Goal: Navigation & Orientation: Understand site structure

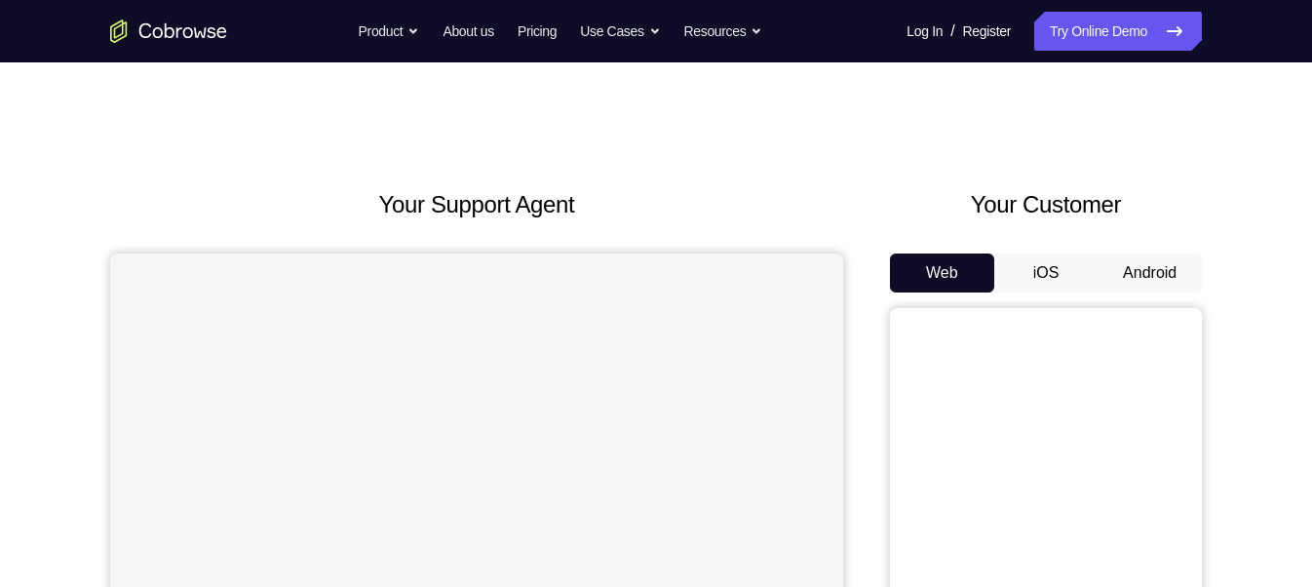
click at [1157, 268] on button "Android" at bounding box center [1150, 272] width 104 height 39
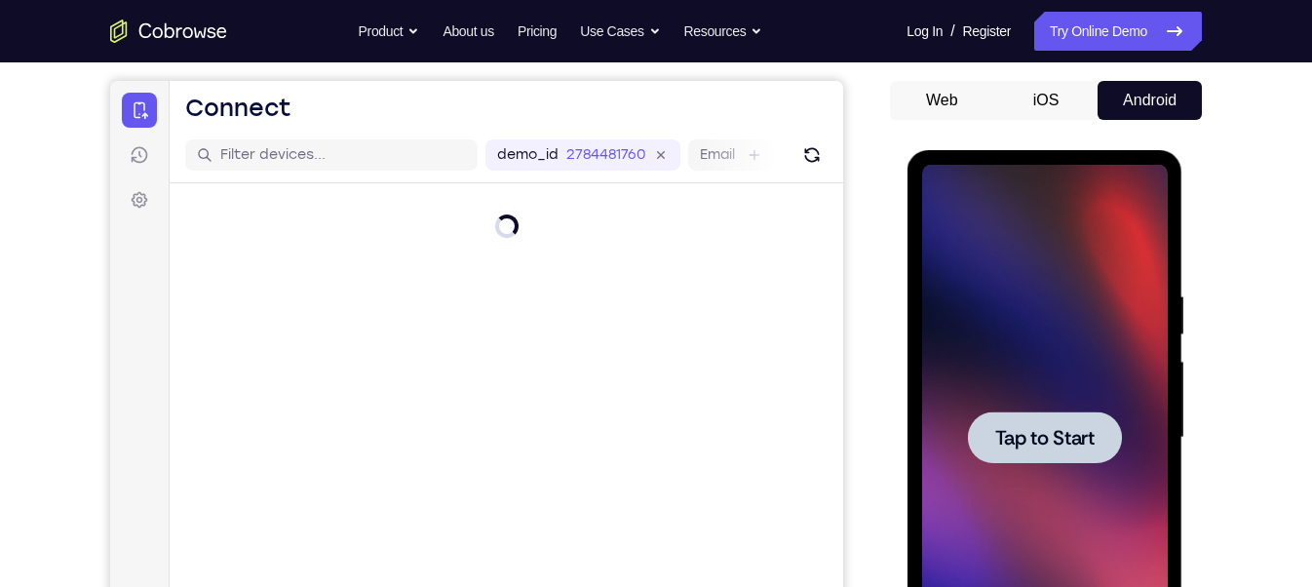
scroll to position [175, 0]
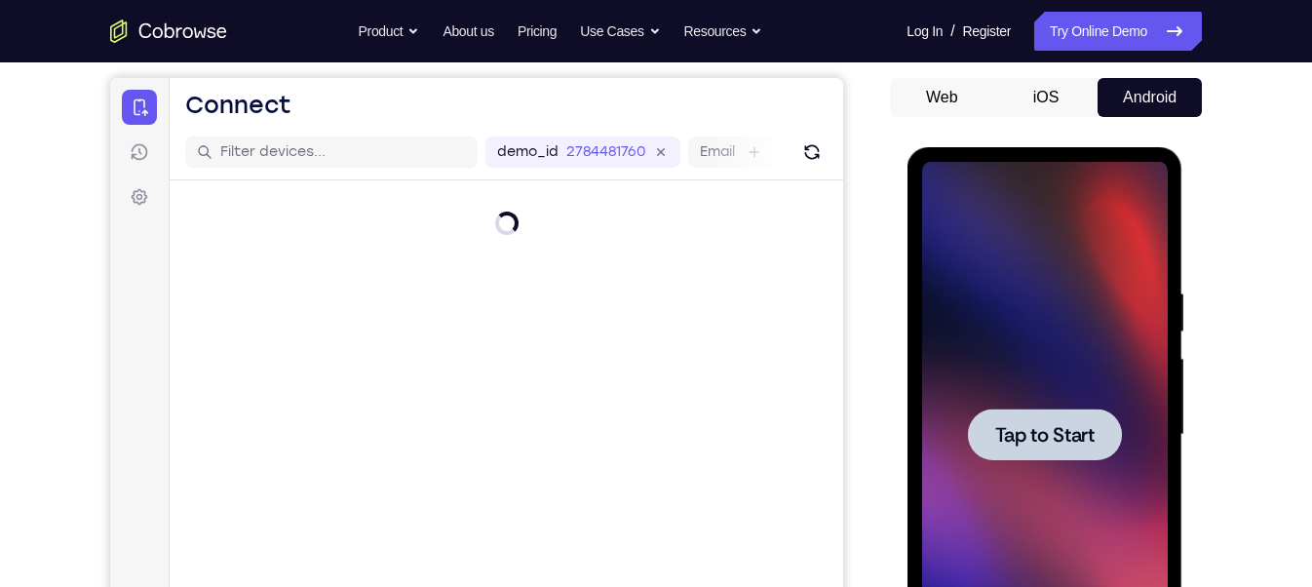
click at [1189, 450] on div at bounding box center [1046, 433] width 312 height 600
click at [1100, 417] on div at bounding box center [1044, 435] width 154 height 52
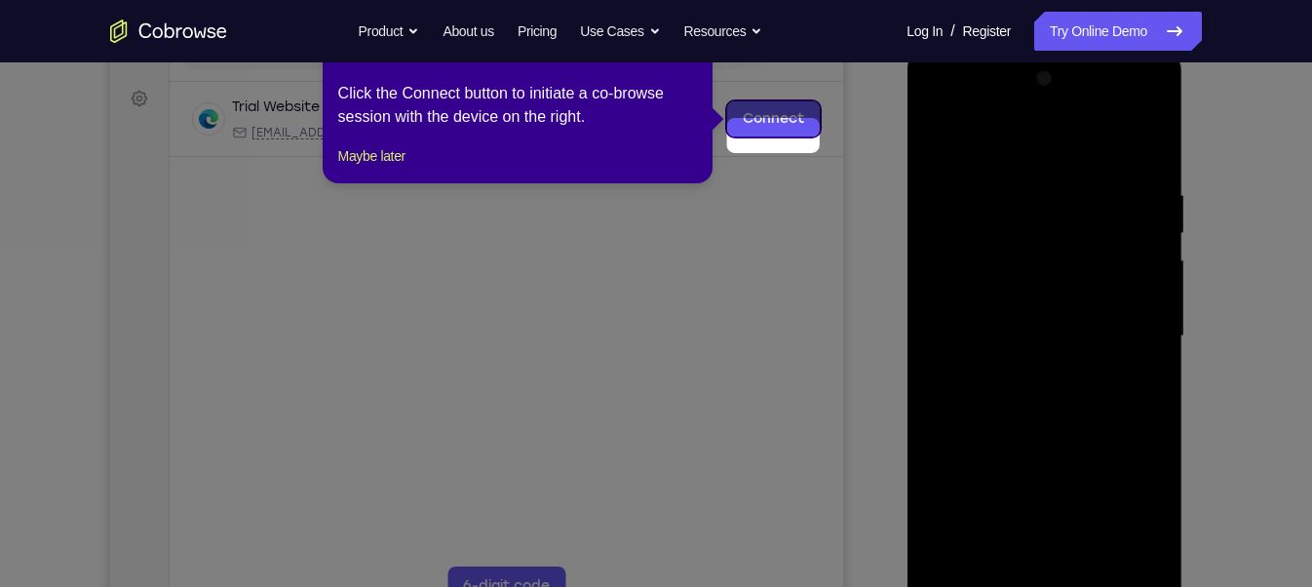
scroll to position [185, 0]
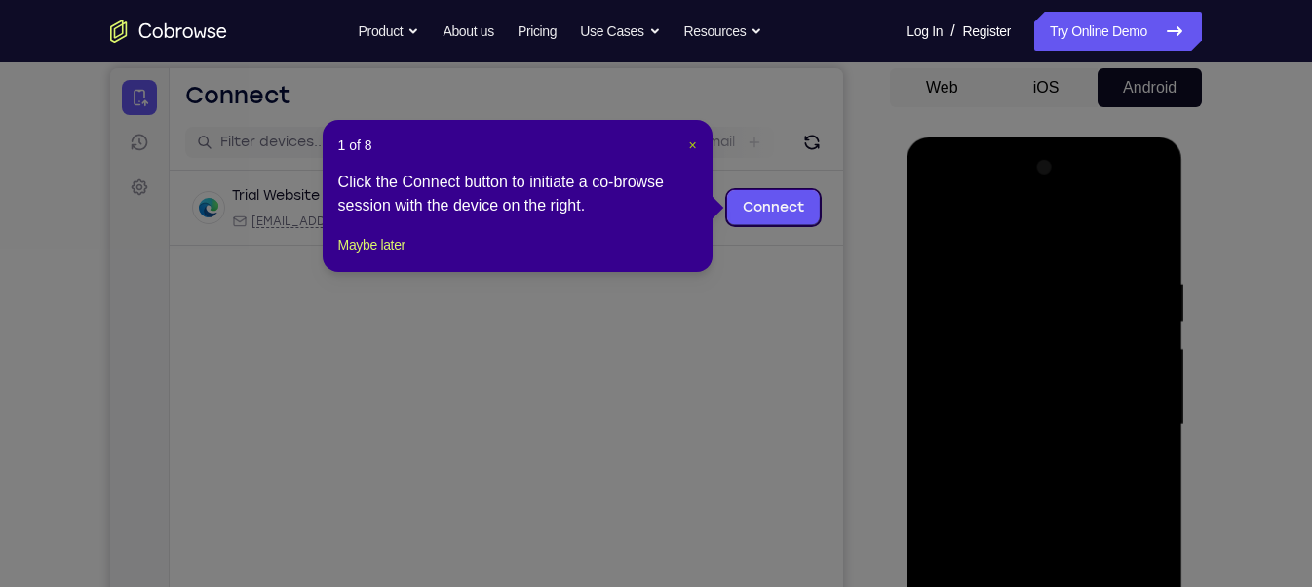
click at [691, 137] on span "×" at bounding box center [692, 145] width 8 height 16
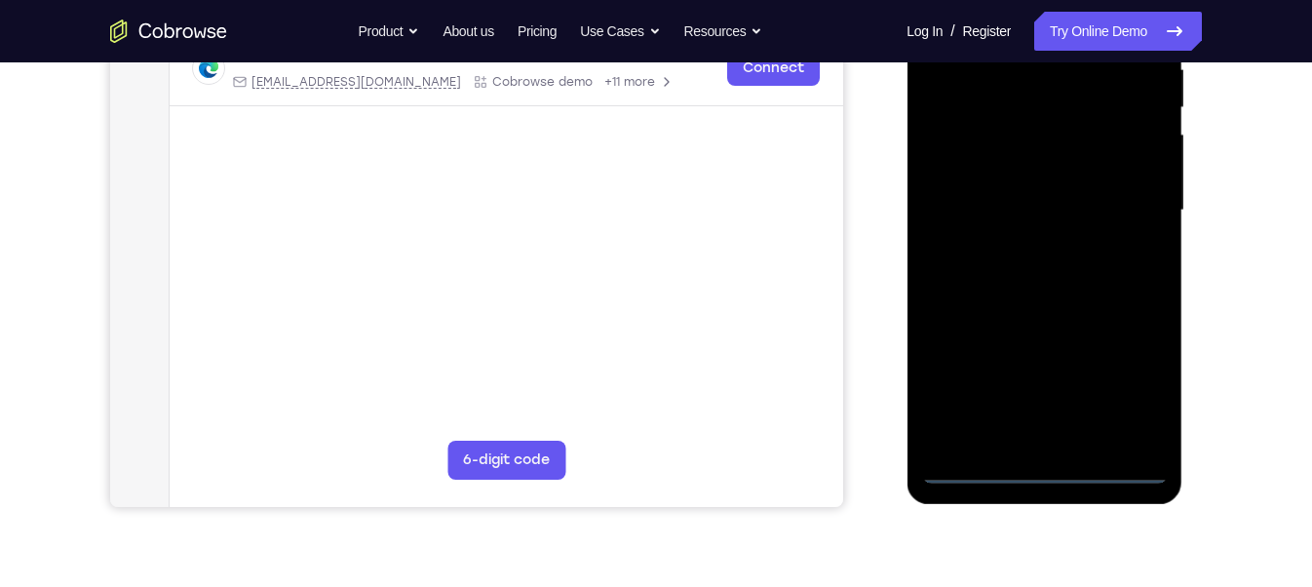
scroll to position [441, 0]
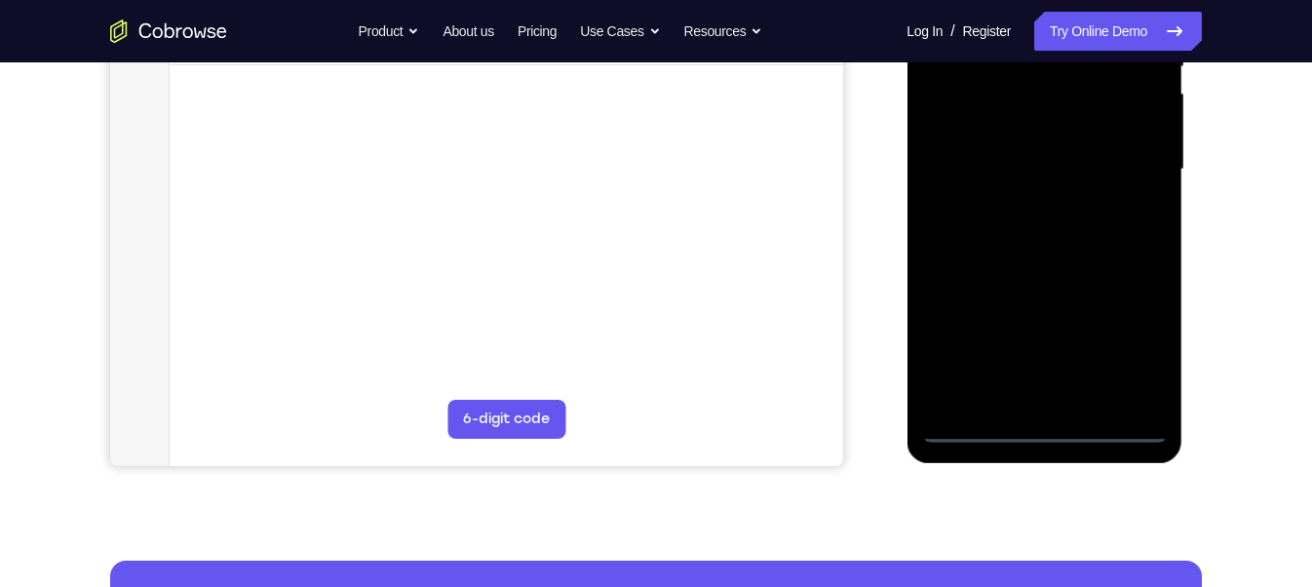
click at [1043, 426] on div at bounding box center [1044, 170] width 246 height 546
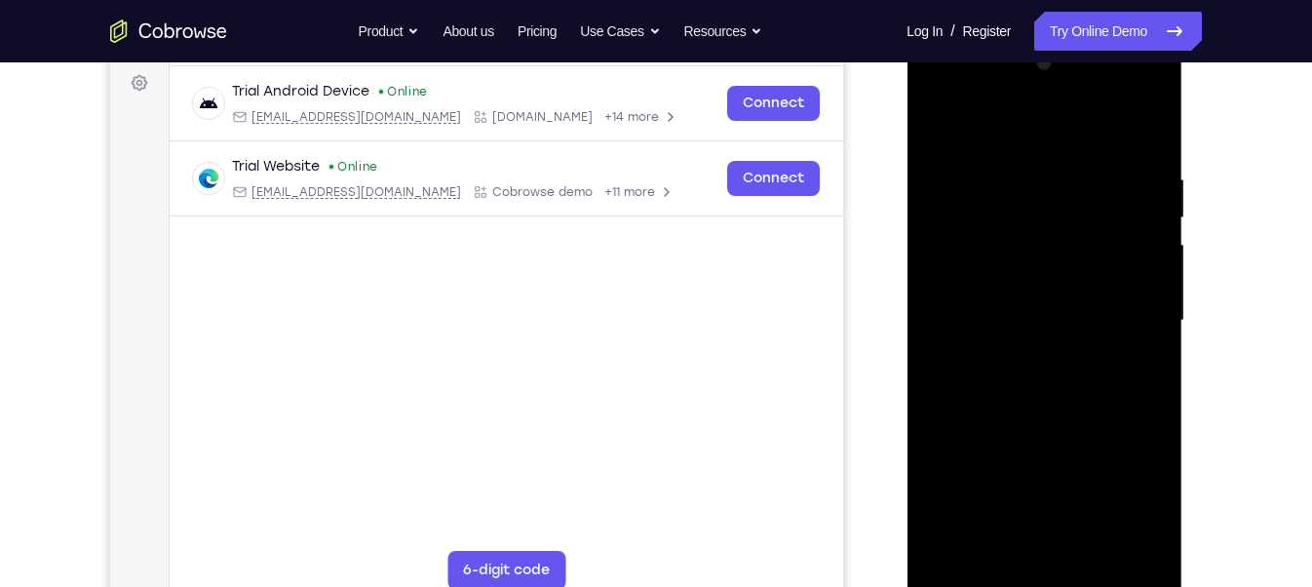
click at [1114, 484] on div at bounding box center [1044, 321] width 246 height 546
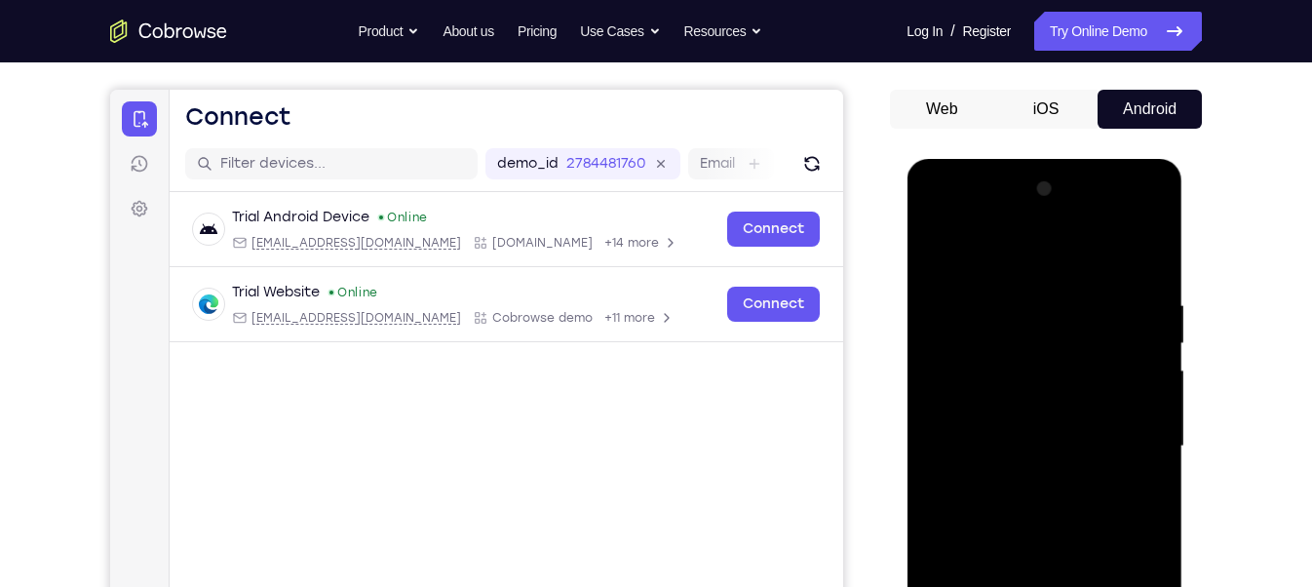
scroll to position [161, 0]
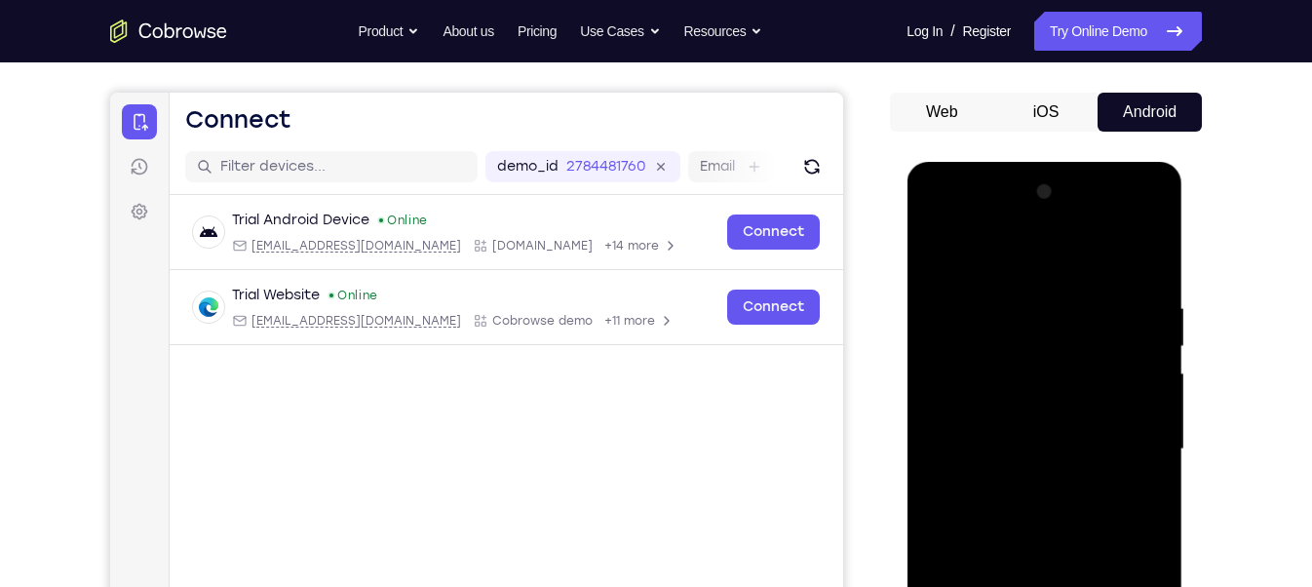
click at [966, 228] on div at bounding box center [1044, 449] width 246 height 546
click at [971, 380] on div at bounding box center [1044, 449] width 246 height 546
click at [987, 451] on div at bounding box center [1044, 449] width 246 height 546
click at [982, 421] on div at bounding box center [1044, 449] width 246 height 546
click at [1016, 464] on div at bounding box center [1044, 449] width 246 height 546
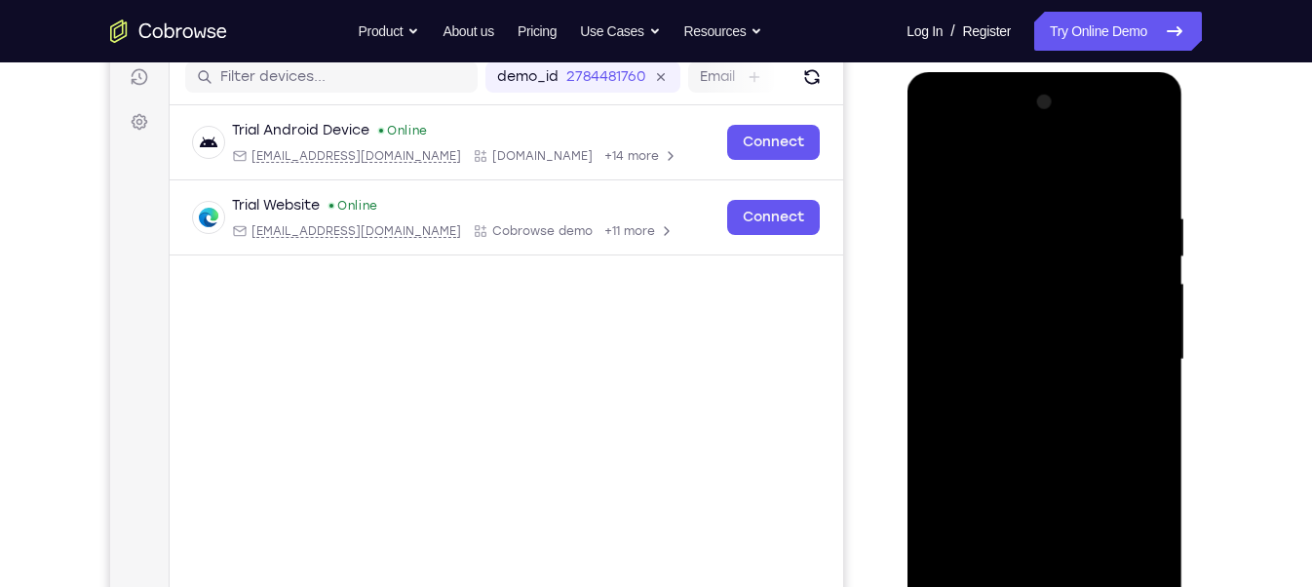
scroll to position [253, 0]
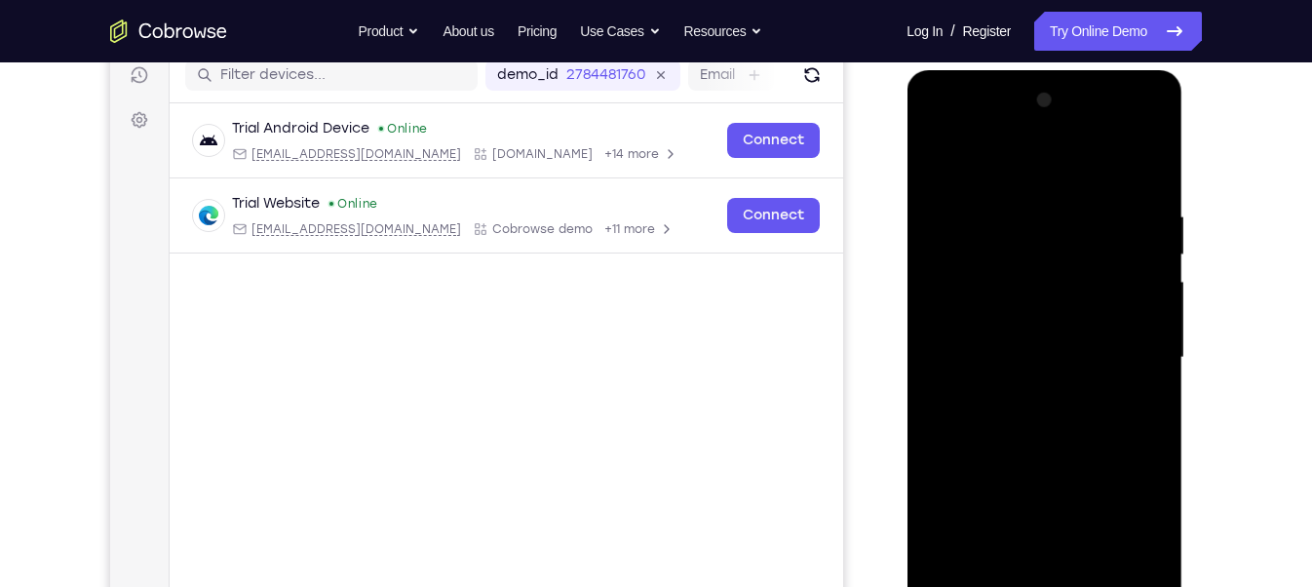
click at [1011, 468] on div at bounding box center [1044, 358] width 246 height 546
click at [1013, 292] on div at bounding box center [1044, 358] width 246 height 546
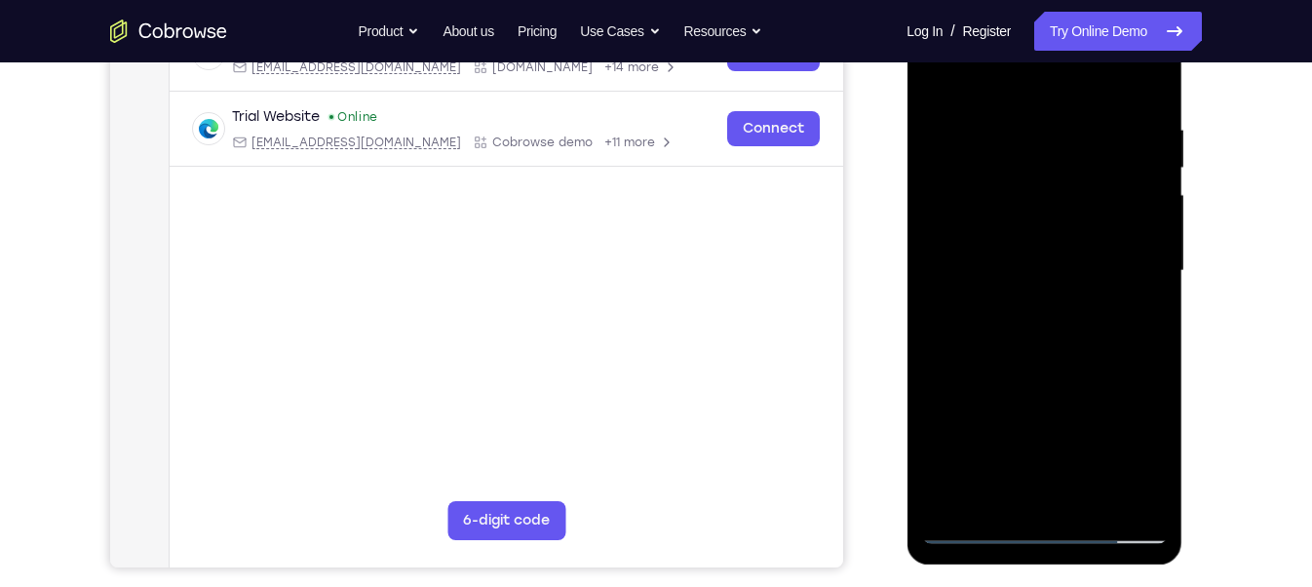
scroll to position [339, 0]
drag, startPoint x: 1013, startPoint y: 396, endPoint x: 1001, endPoint y: 335, distance: 61.6
click at [1001, 335] on div at bounding box center [1044, 271] width 246 height 546
drag, startPoint x: 1030, startPoint y: 489, endPoint x: 1012, endPoint y: 409, distance: 81.9
click at [1012, 409] on div at bounding box center [1044, 271] width 246 height 546
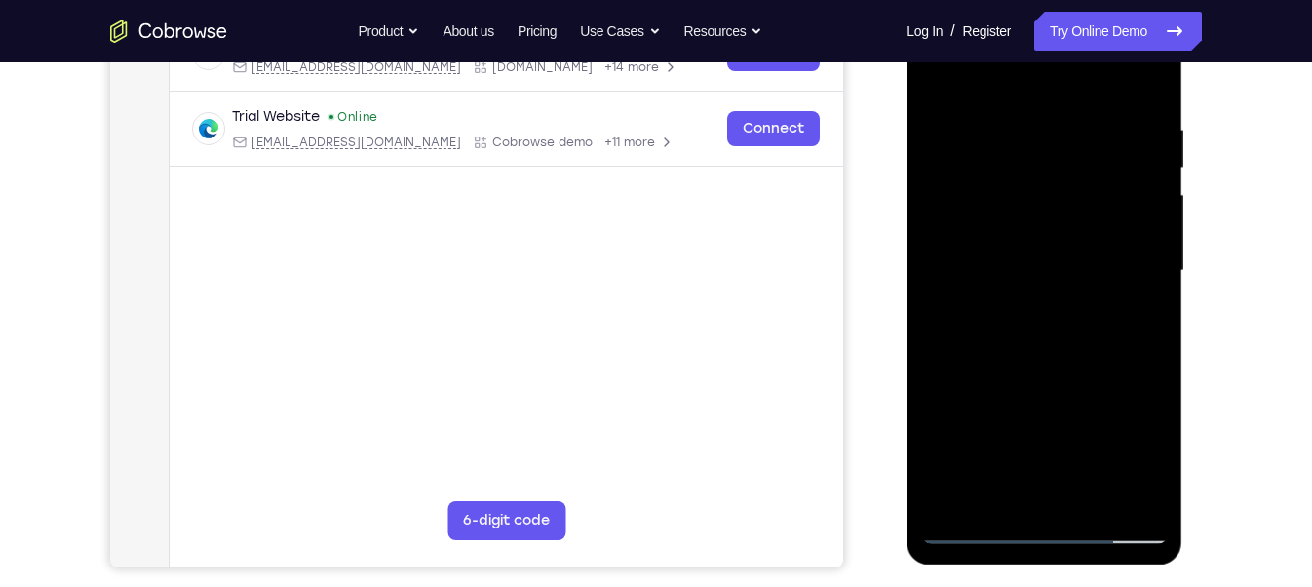
click at [1073, 484] on div at bounding box center [1044, 271] width 246 height 546
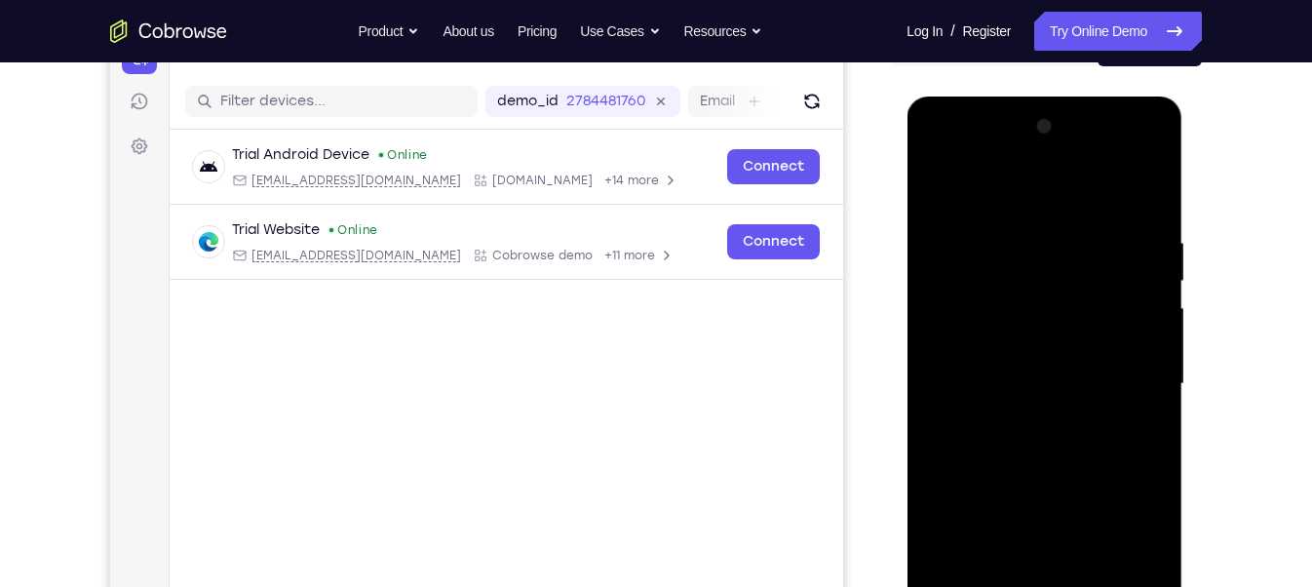
scroll to position [225, 0]
click at [1007, 347] on div at bounding box center [1044, 385] width 246 height 546
click at [1004, 431] on div at bounding box center [1044, 385] width 246 height 546
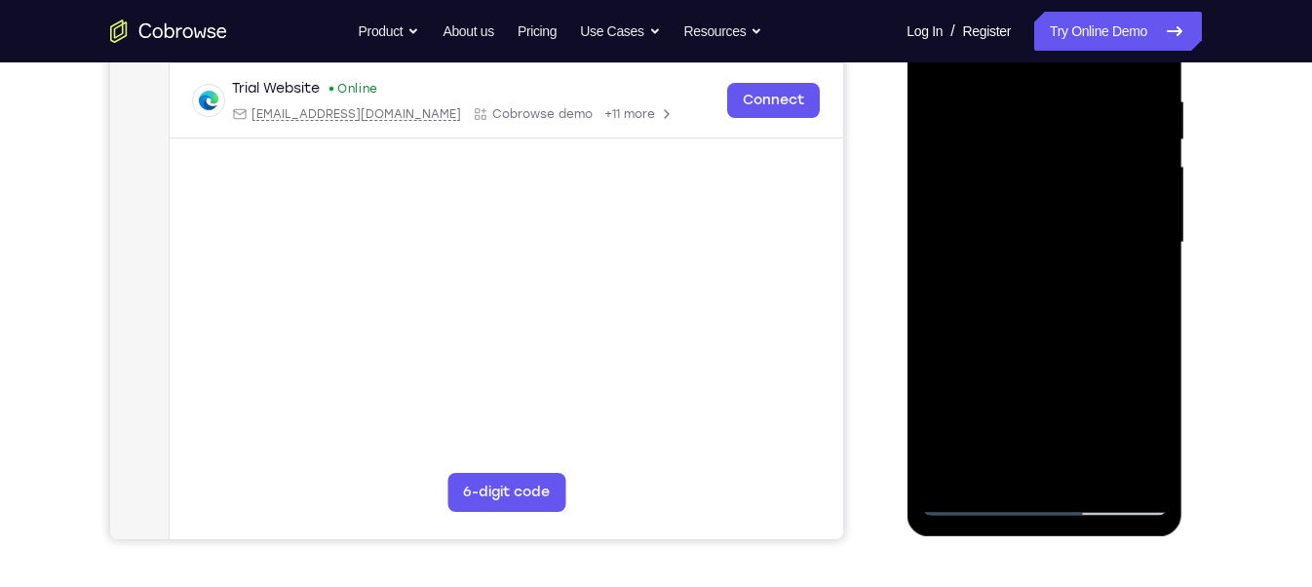
scroll to position [384, 0]
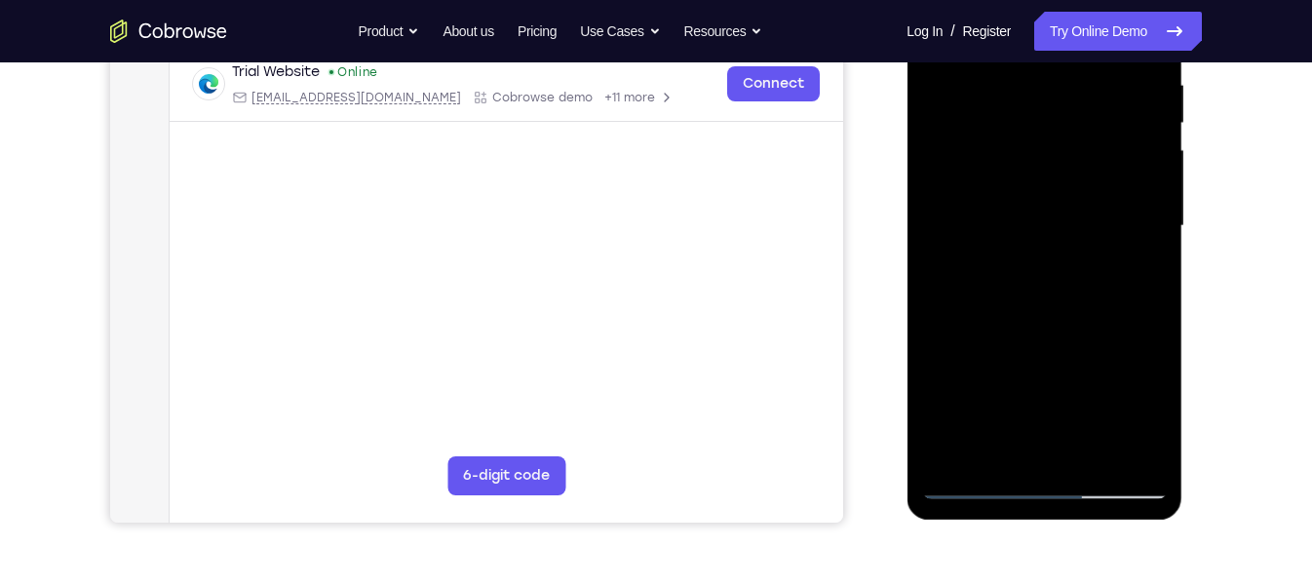
click at [1042, 439] on div at bounding box center [1044, 226] width 246 height 546
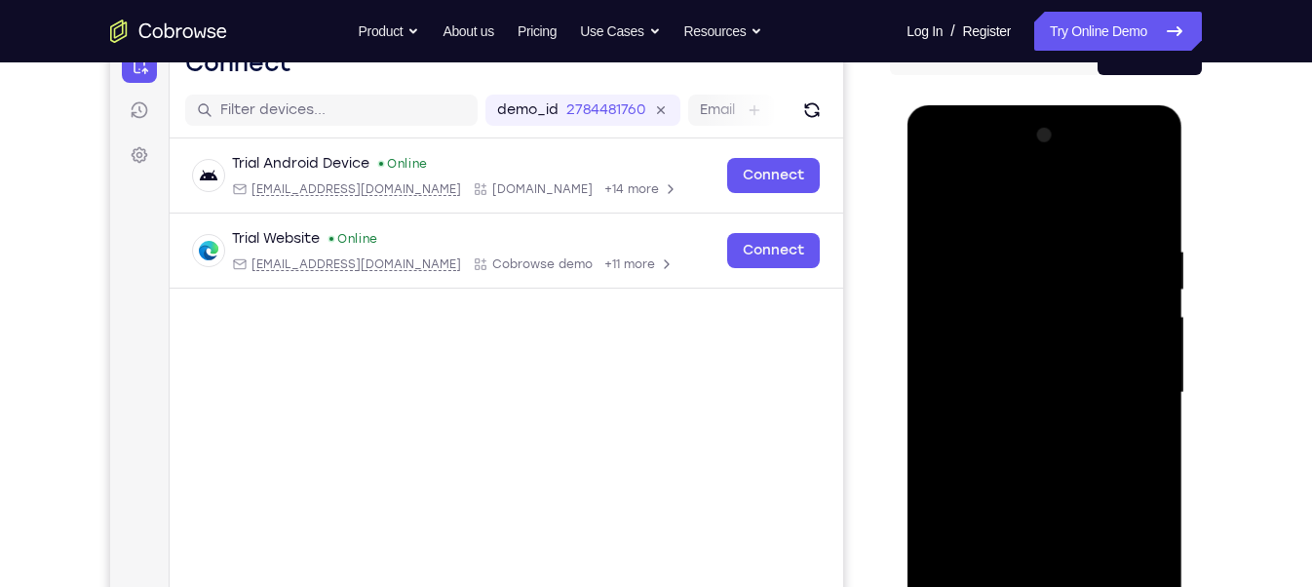
scroll to position [265, 0]
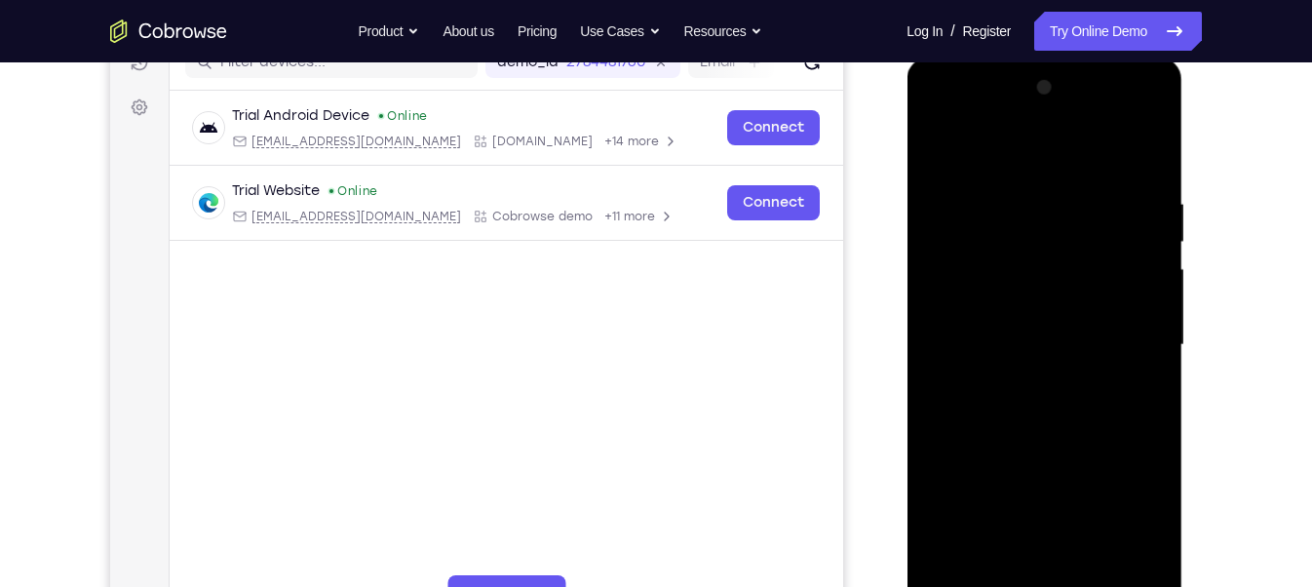
click at [1127, 112] on div at bounding box center [1044, 345] width 246 height 546
click at [969, 149] on div at bounding box center [1044, 345] width 246 height 546
click at [1129, 335] on div at bounding box center [1044, 345] width 246 height 546
click at [1019, 372] on div at bounding box center [1044, 345] width 246 height 546
click at [1041, 444] on div at bounding box center [1044, 345] width 246 height 546
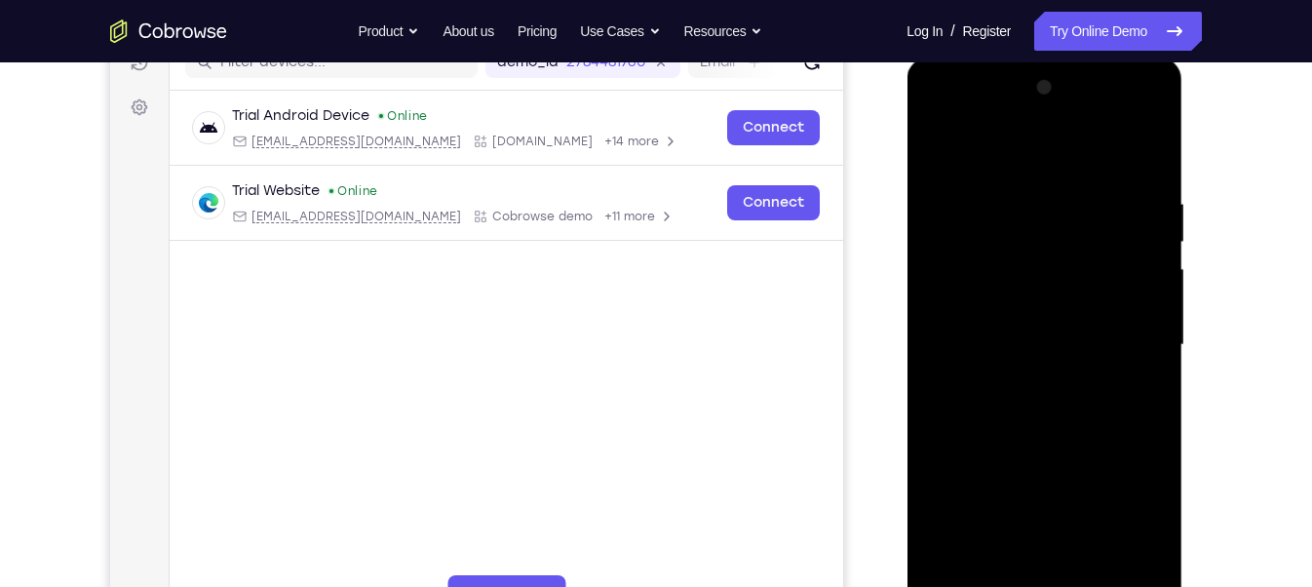
click at [1030, 330] on div at bounding box center [1044, 345] width 246 height 546
click at [1017, 283] on div at bounding box center [1044, 345] width 246 height 546
click at [1049, 265] on div at bounding box center [1044, 345] width 246 height 546
click at [1068, 421] on div at bounding box center [1044, 345] width 246 height 546
click at [1155, 141] on div at bounding box center [1044, 345] width 246 height 546
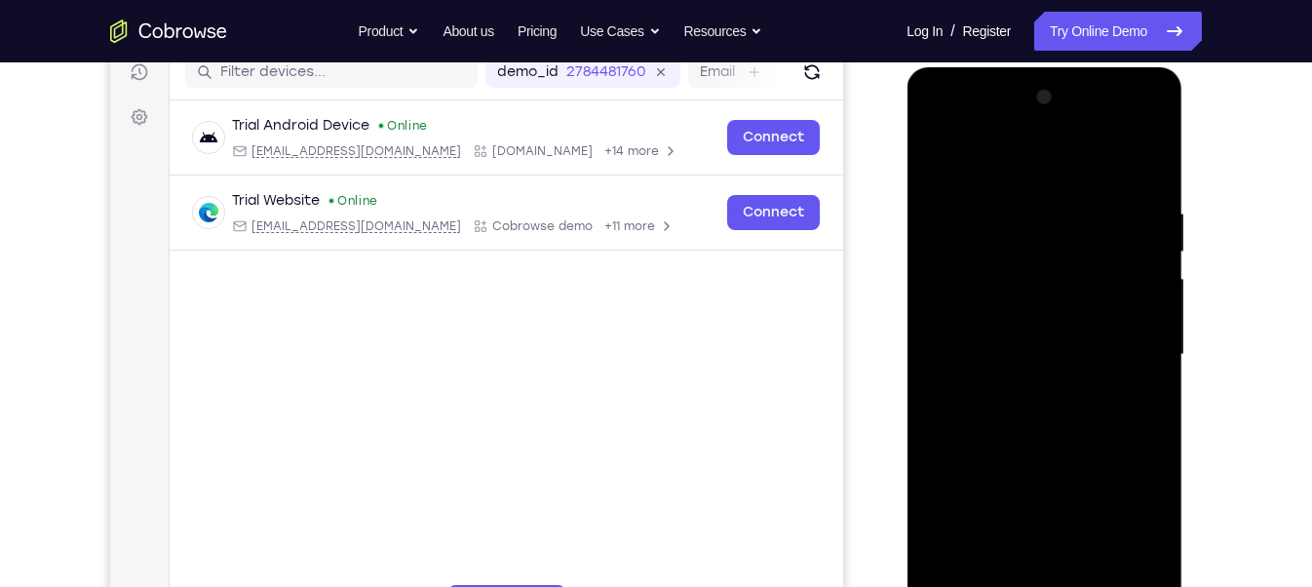
scroll to position [248, 0]
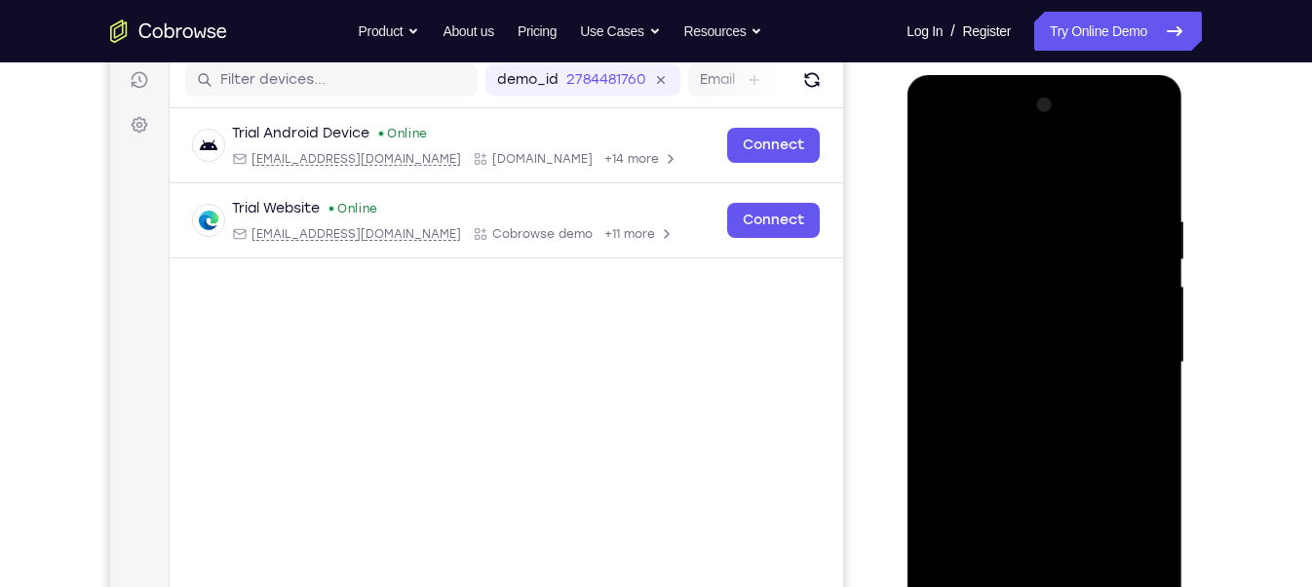
click at [986, 211] on div at bounding box center [1044, 363] width 246 height 546
click at [943, 154] on div at bounding box center [1044, 363] width 246 height 546
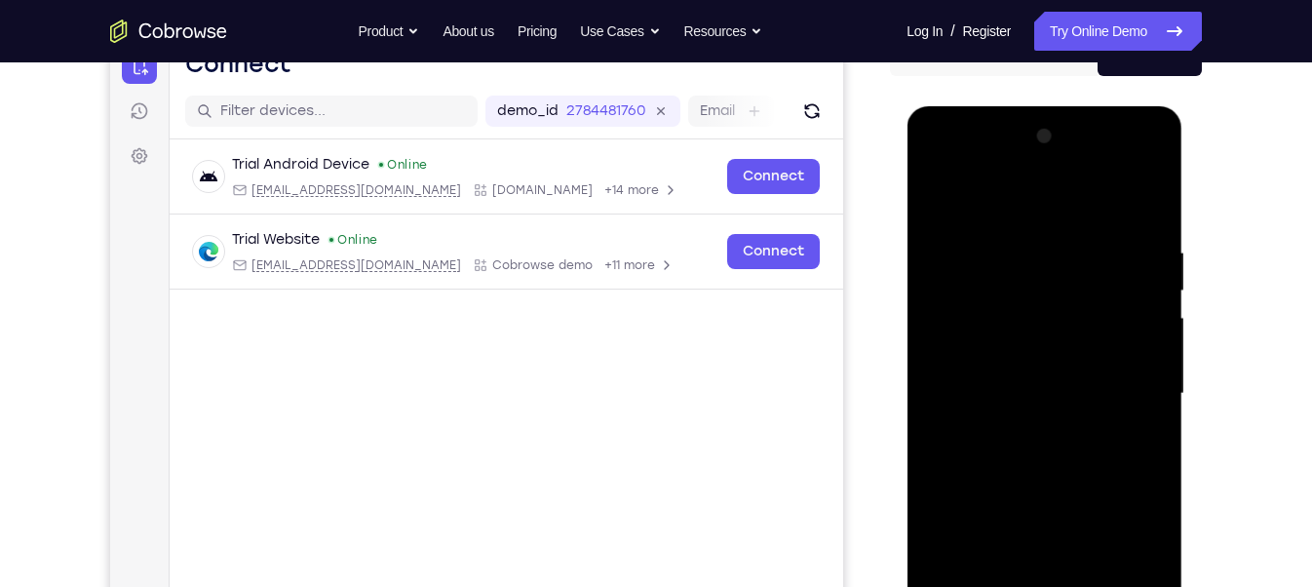
scroll to position [207, 0]
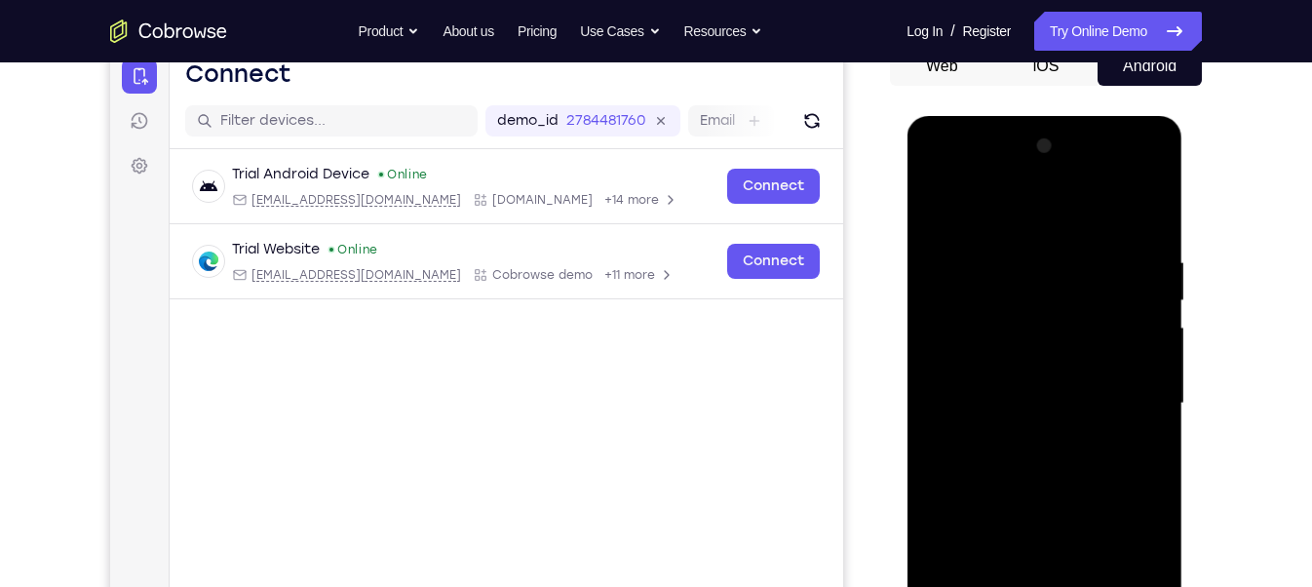
click at [937, 197] on div at bounding box center [1044, 404] width 246 height 546
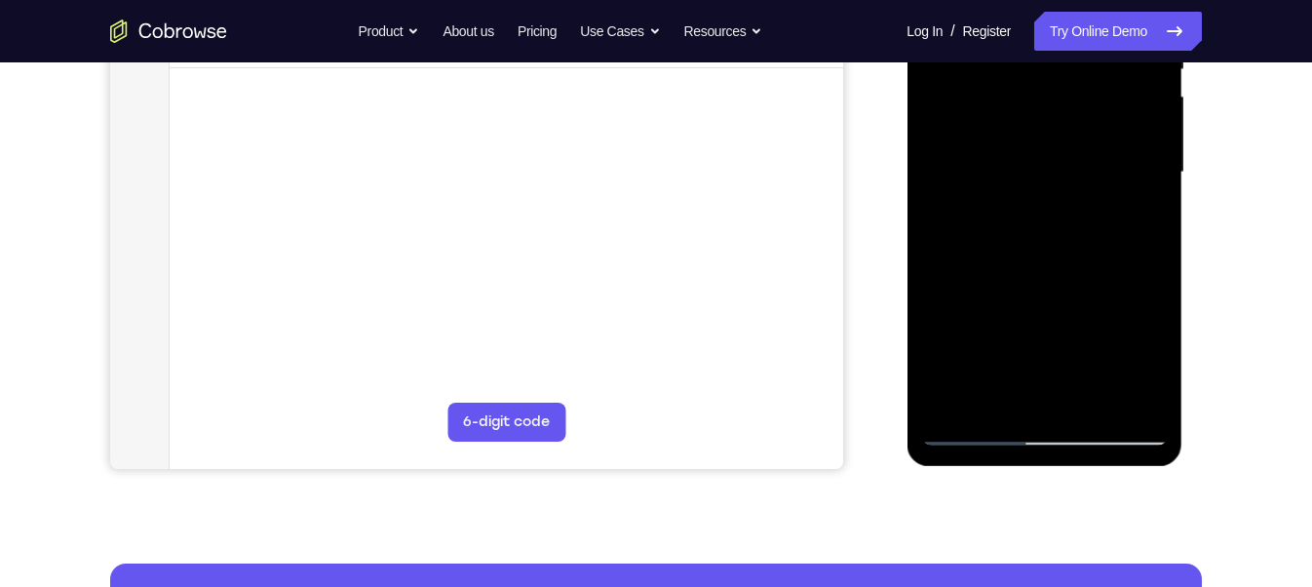
scroll to position [448, 0]
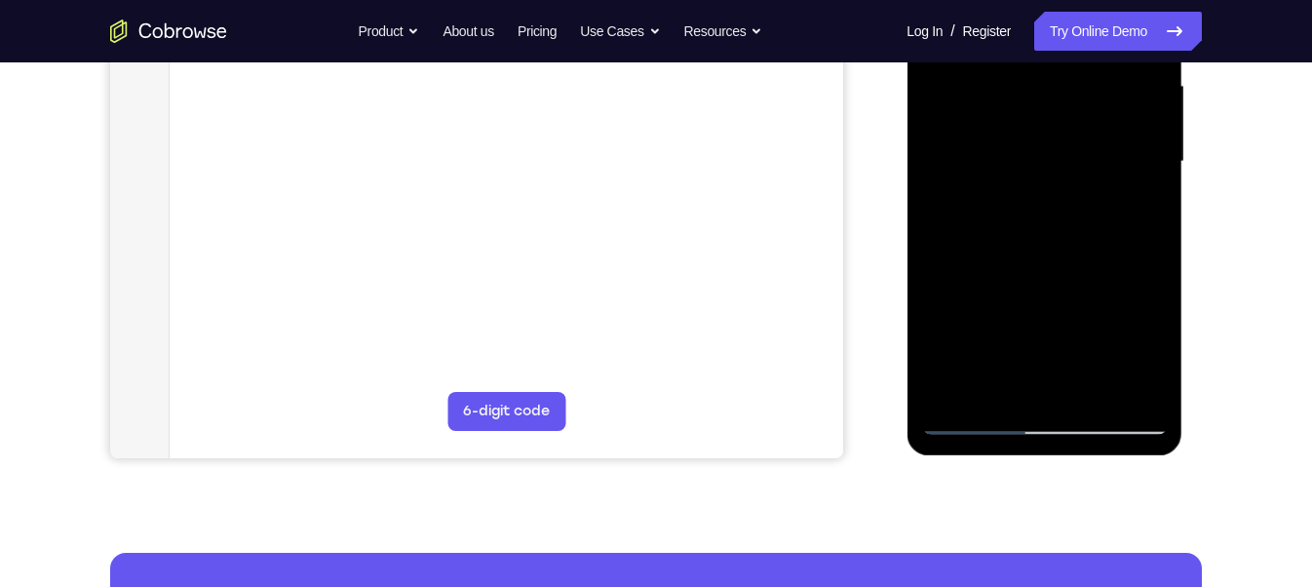
drag, startPoint x: 1010, startPoint y: 302, endPoint x: 1001, endPoint y: 170, distance: 132.9
click at [1001, 170] on div at bounding box center [1044, 162] width 246 height 546
click at [937, 292] on div at bounding box center [1044, 162] width 246 height 546
drag, startPoint x: 1025, startPoint y: 268, endPoint x: 1027, endPoint y: 196, distance: 72.2
click at [1027, 196] on div at bounding box center [1044, 162] width 246 height 546
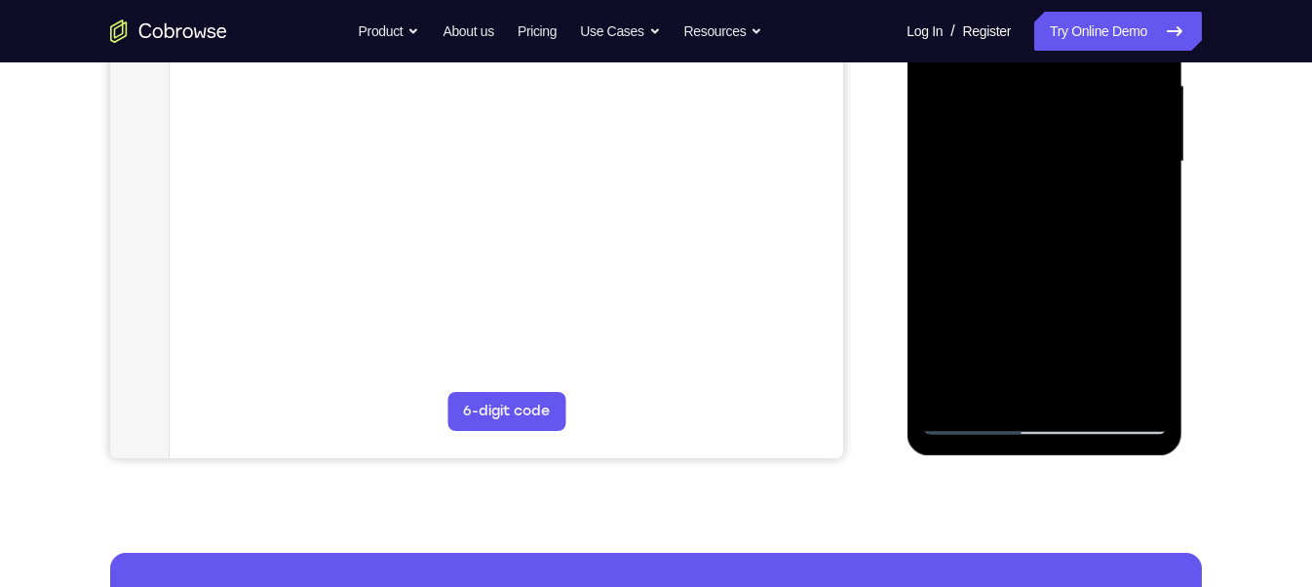
drag, startPoint x: 1054, startPoint y: 310, endPoint x: 1058, endPoint y: 175, distance: 134.6
click at [1058, 175] on div at bounding box center [1044, 162] width 246 height 546
drag, startPoint x: 1032, startPoint y: 342, endPoint x: 1038, endPoint y: 134, distance: 208.8
click at [1038, 134] on div at bounding box center [1044, 162] width 246 height 546
click at [1096, 385] on div at bounding box center [1044, 162] width 246 height 546
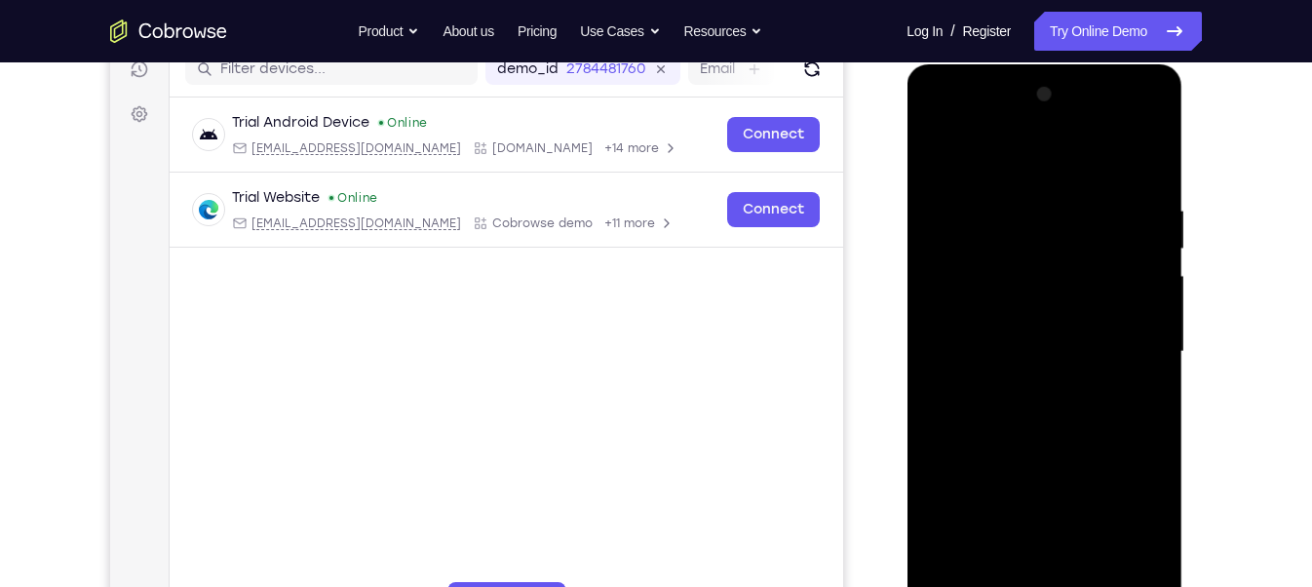
scroll to position [257, 0]
click at [1043, 448] on div at bounding box center [1044, 353] width 246 height 546
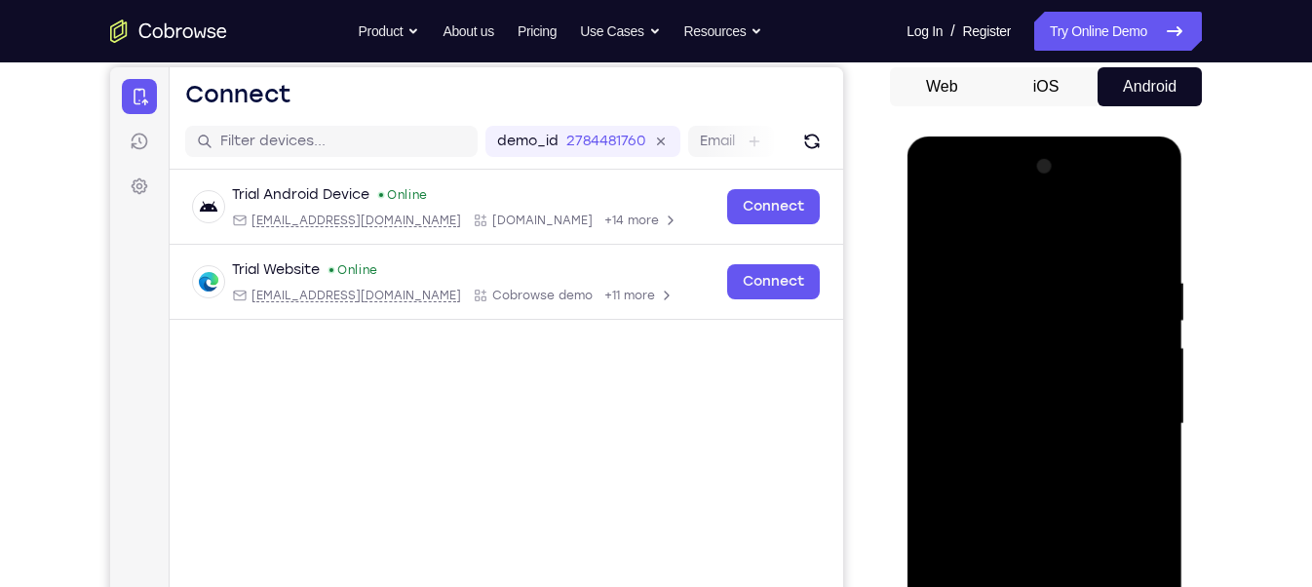
scroll to position [182, 0]
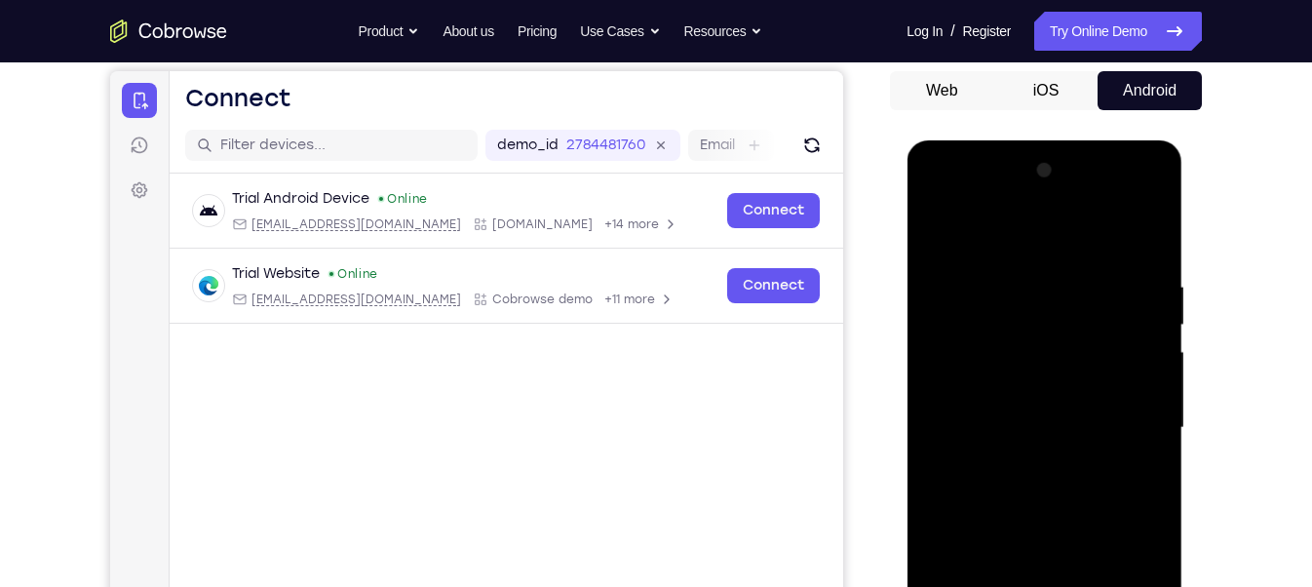
click at [943, 222] on div at bounding box center [1044, 428] width 246 height 546
drag, startPoint x: 1051, startPoint y: 329, endPoint x: 1059, endPoint y: 414, distance: 86.2
click at [1059, 414] on div at bounding box center [1044, 428] width 246 height 546
click at [1015, 256] on div at bounding box center [1044, 428] width 246 height 546
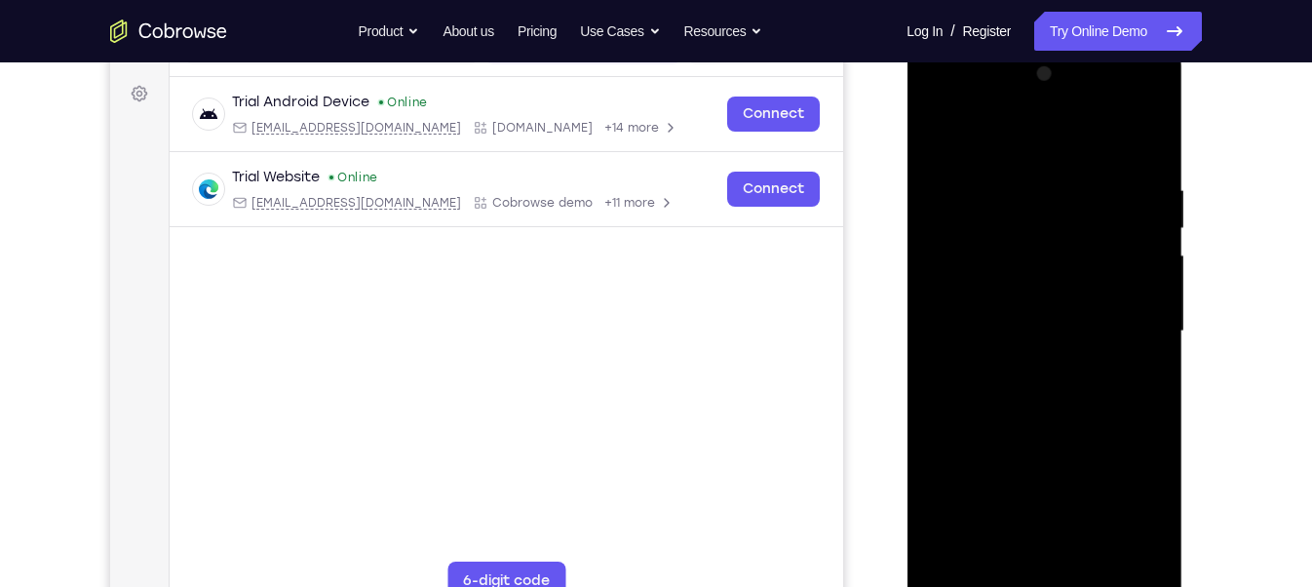
scroll to position [284, 0]
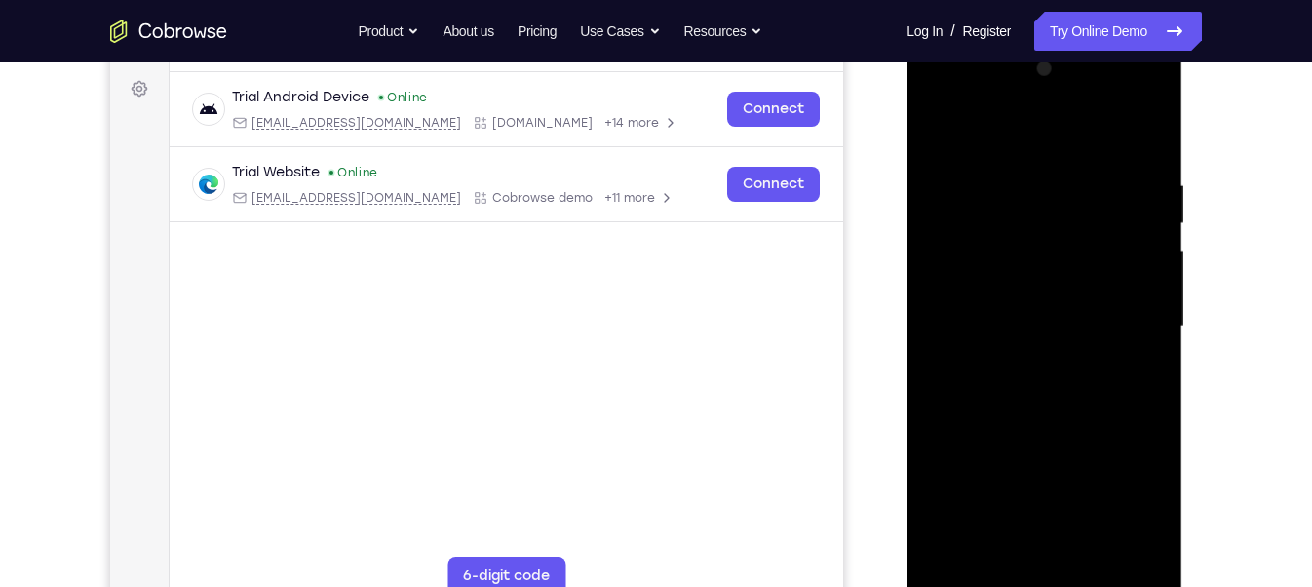
drag, startPoint x: 1145, startPoint y: 320, endPoint x: 935, endPoint y: 294, distance: 211.1
click at [935, 294] on div at bounding box center [1044, 327] width 246 height 546
drag, startPoint x: 1153, startPoint y: 253, endPoint x: 986, endPoint y: 272, distance: 168.8
click at [986, 272] on div at bounding box center [1044, 327] width 246 height 546
click at [1145, 246] on div at bounding box center [1044, 327] width 246 height 546
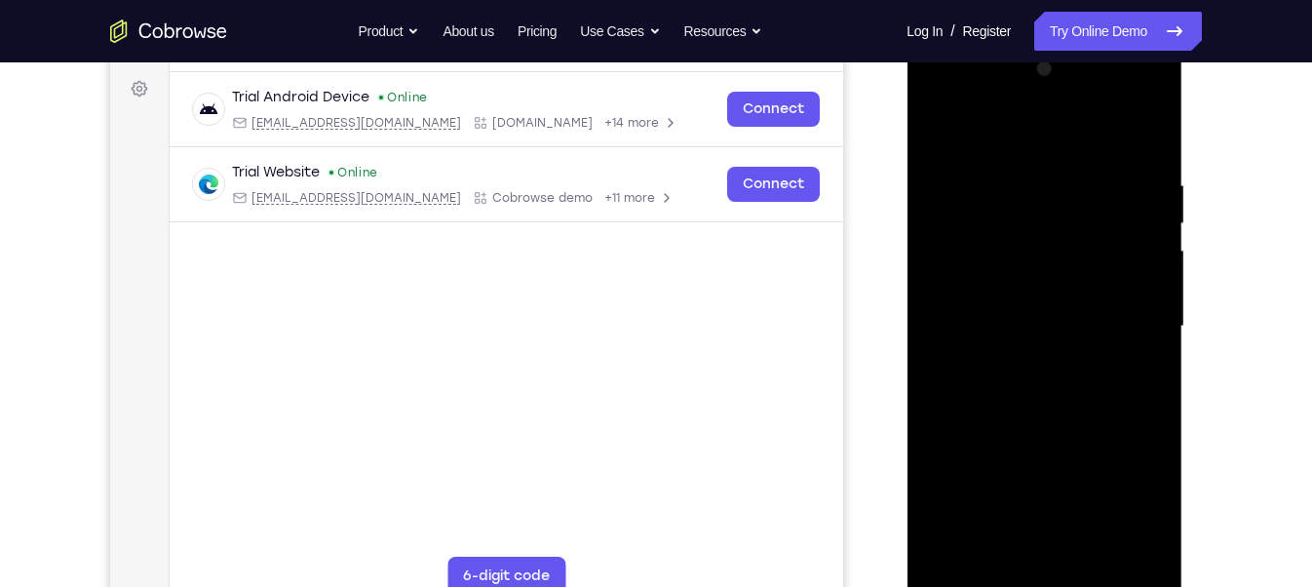
click at [1145, 246] on div at bounding box center [1044, 327] width 246 height 546
click at [1150, 137] on div at bounding box center [1044, 327] width 246 height 546
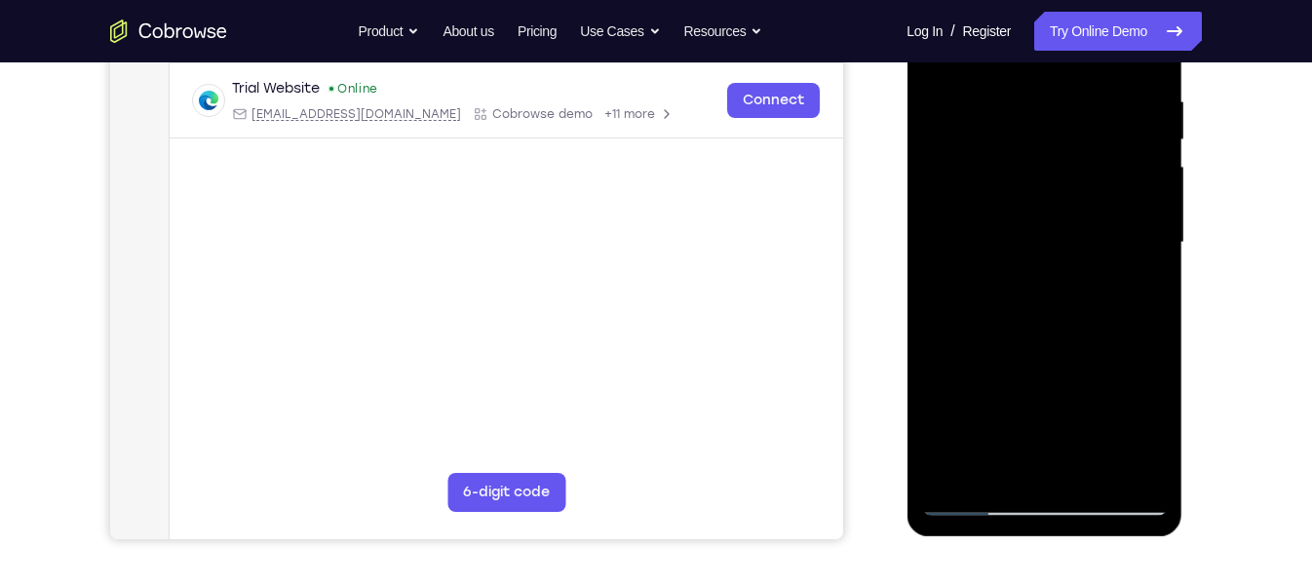
scroll to position [369, 0]
click at [952, 463] on div at bounding box center [1044, 242] width 246 height 546
click at [1143, 469] on div at bounding box center [1044, 242] width 246 height 546
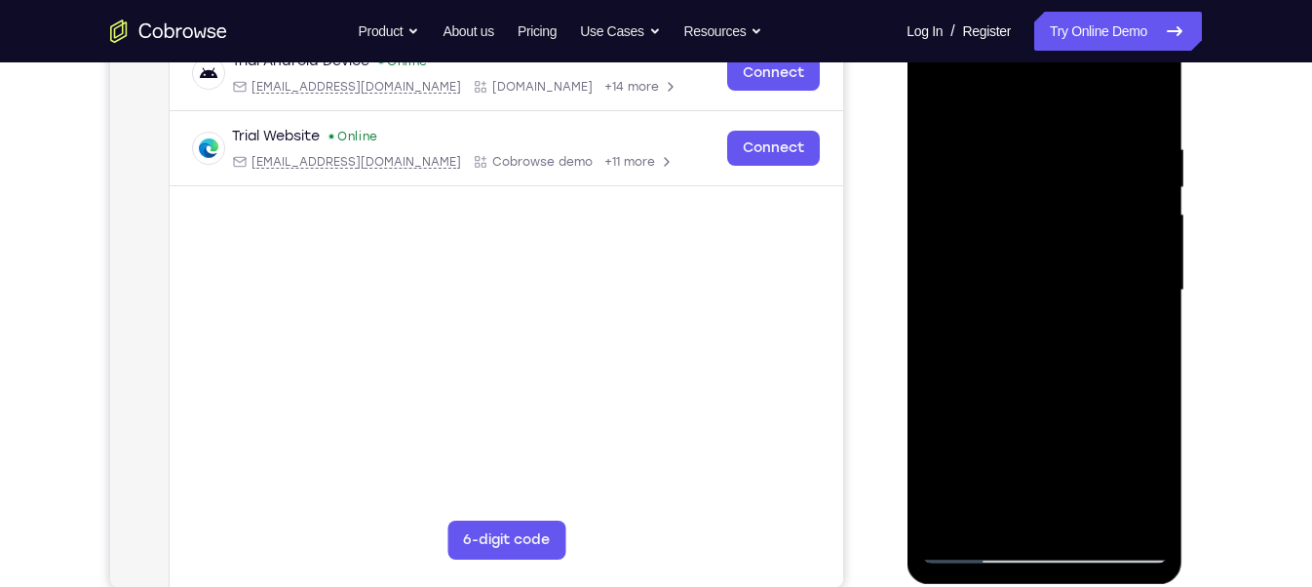
scroll to position [317, 0]
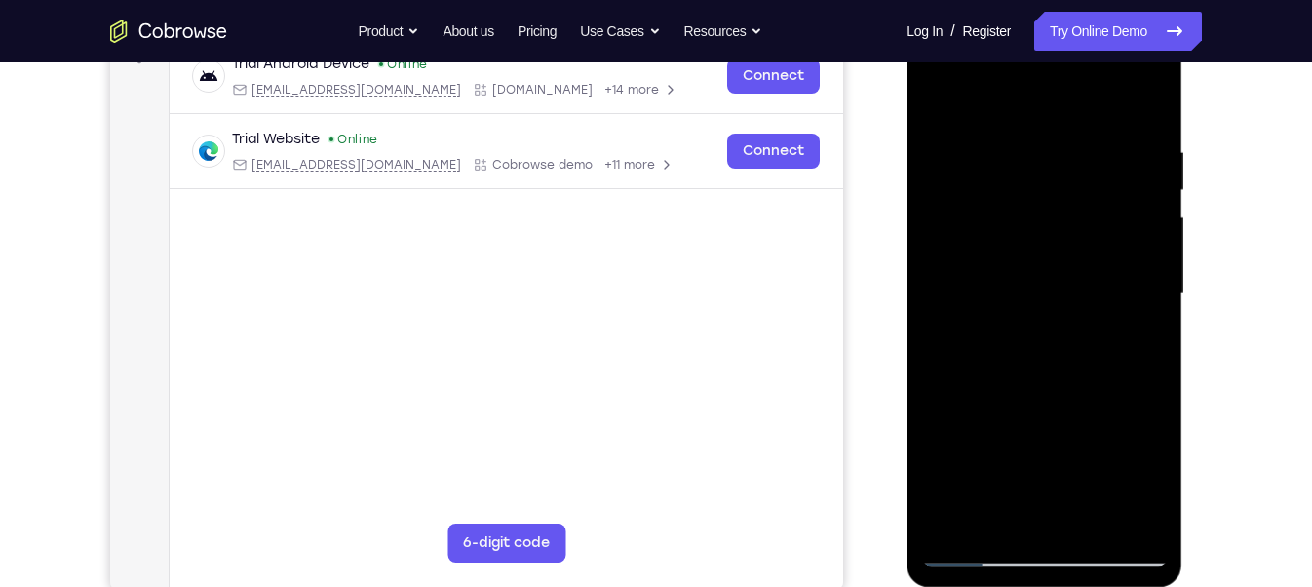
drag, startPoint x: 1010, startPoint y: 249, endPoint x: 987, endPoint y: 145, distance: 106.0
click at [987, 145] on div at bounding box center [1044, 293] width 246 height 546
click at [968, 351] on div at bounding box center [1044, 293] width 246 height 546
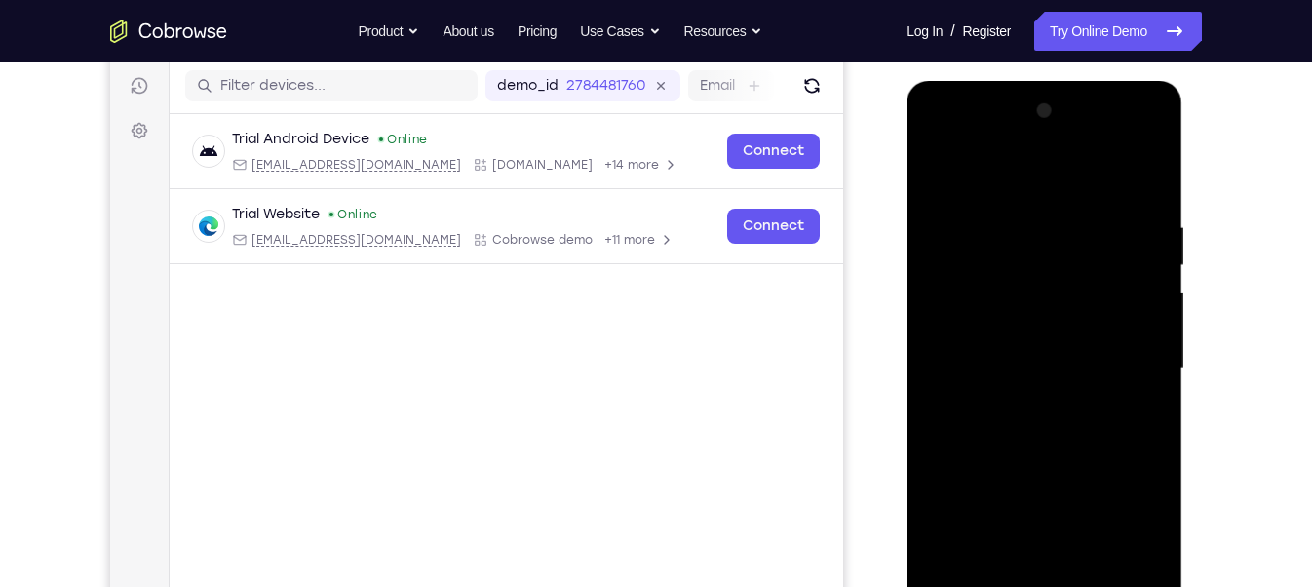
scroll to position [236, 0]
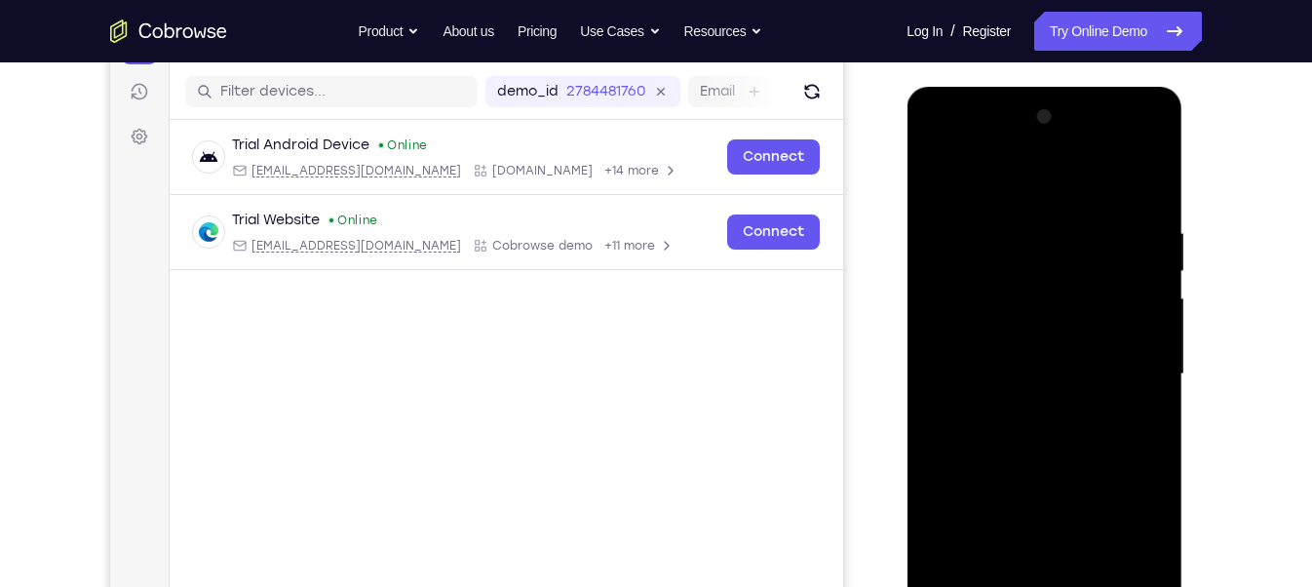
click at [942, 171] on div at bounding box center [1044, 374] width 246 height 546
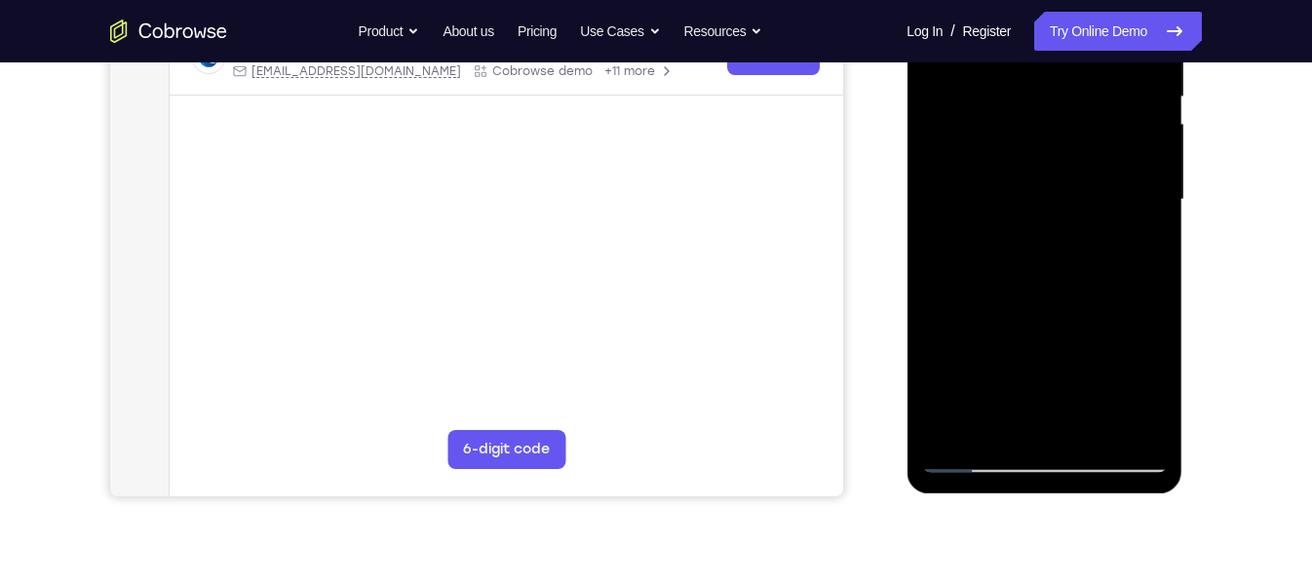
scroll to position [414, 0]
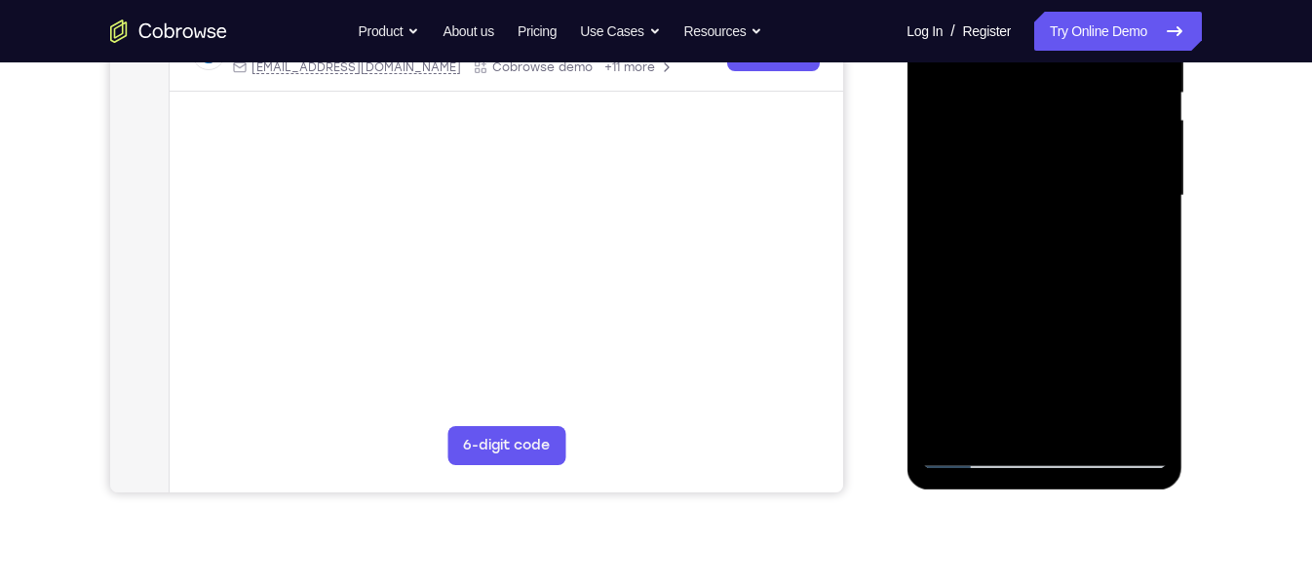
click at [955, 419] on div at bounding box center [1044, 196] width 246 height 546
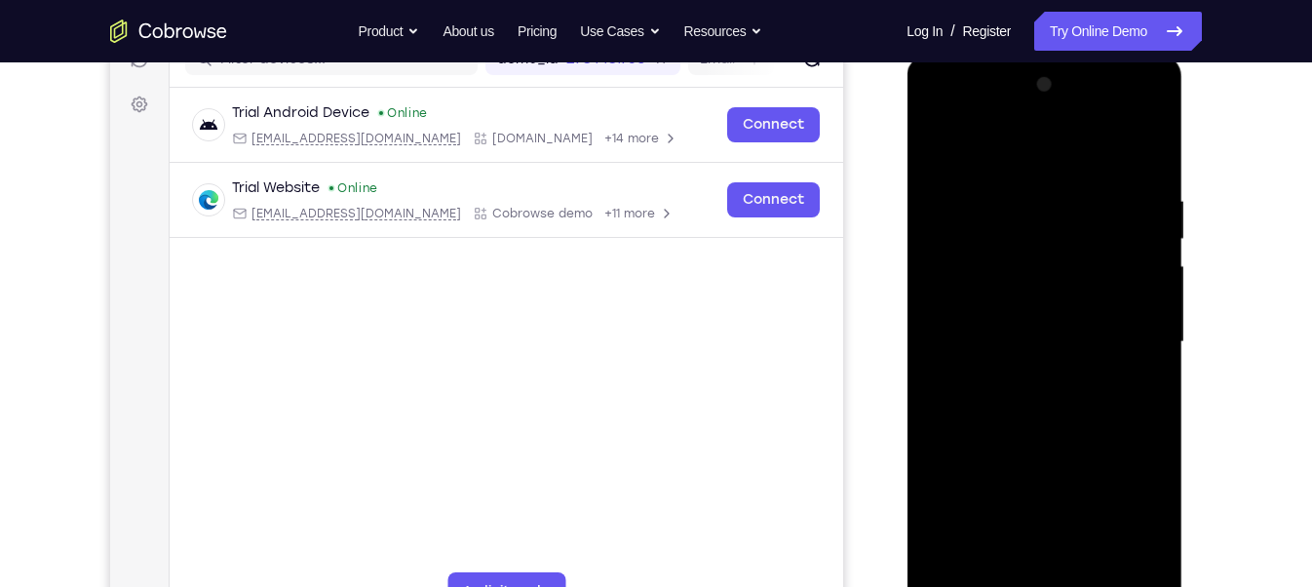
scroll to position [255, 0]
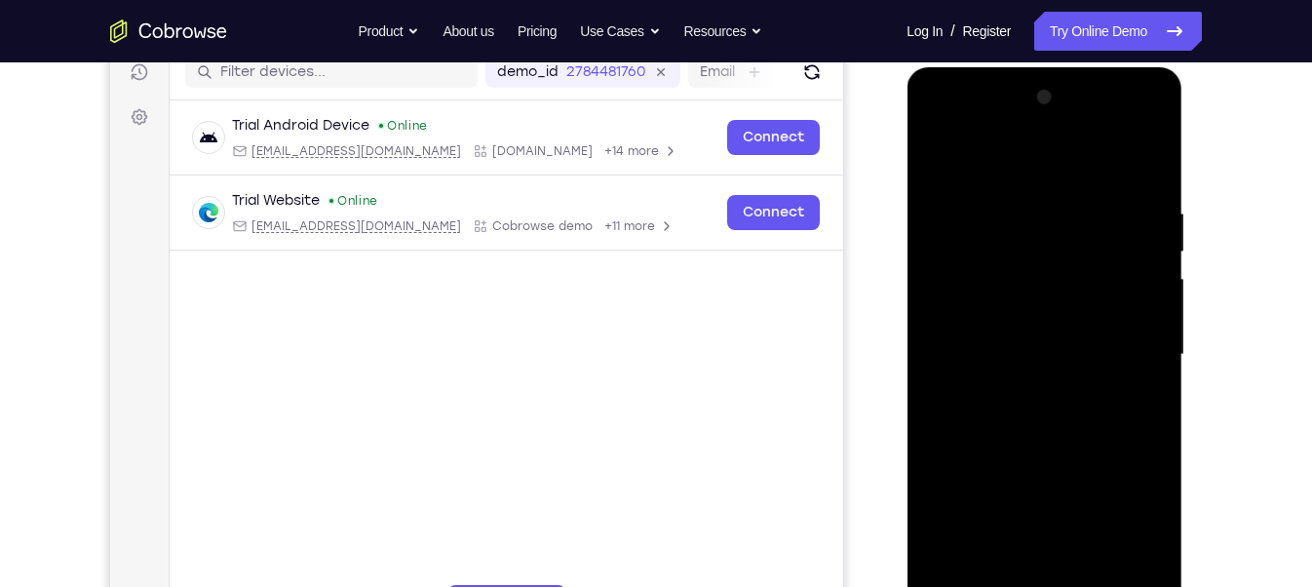
drag, startPoint x: 186, startPoint y: 394, endPoint x: 890, endPoint y: 345, distance: 705.6
click at [890, 345] on div "Your Support Agent Your Customer Web iOS Android" at bounding box center [656, 292] width 1092 height 720
click at [1122, 123] on div at bounding box center [1044, 355] width 246 height 546
click at [982, 192] on div at bounding box center [1044, 355] width 246 height 546
click at [1111, 178] on div at bounding box center [1044, 355] width 246 height 546
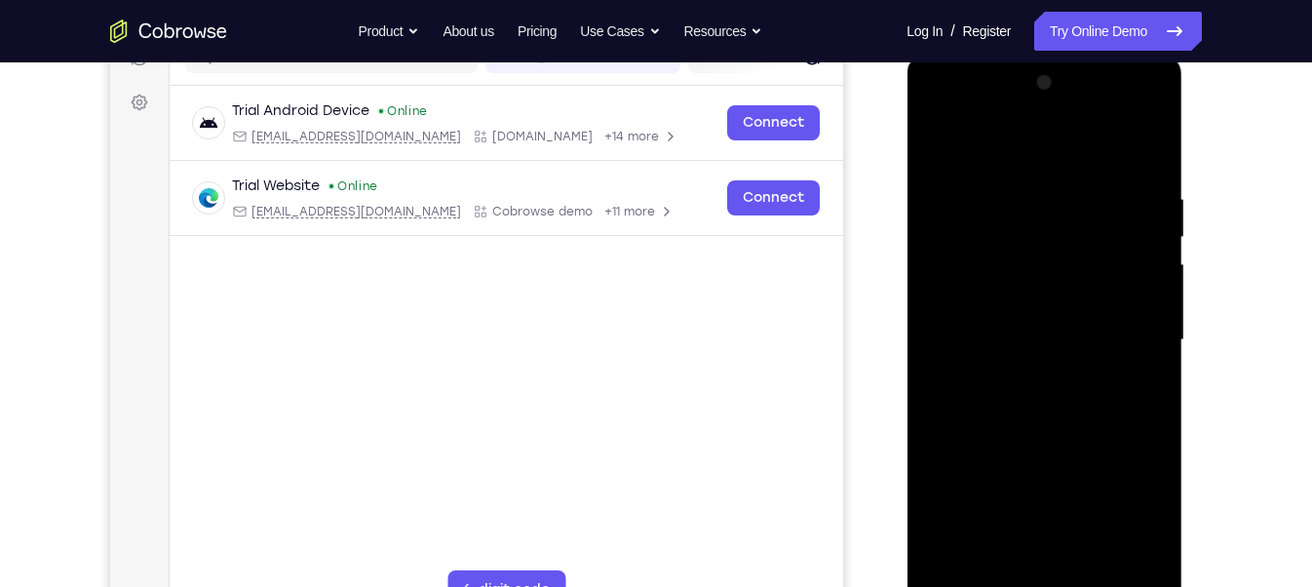
scroll to position [220, 0]
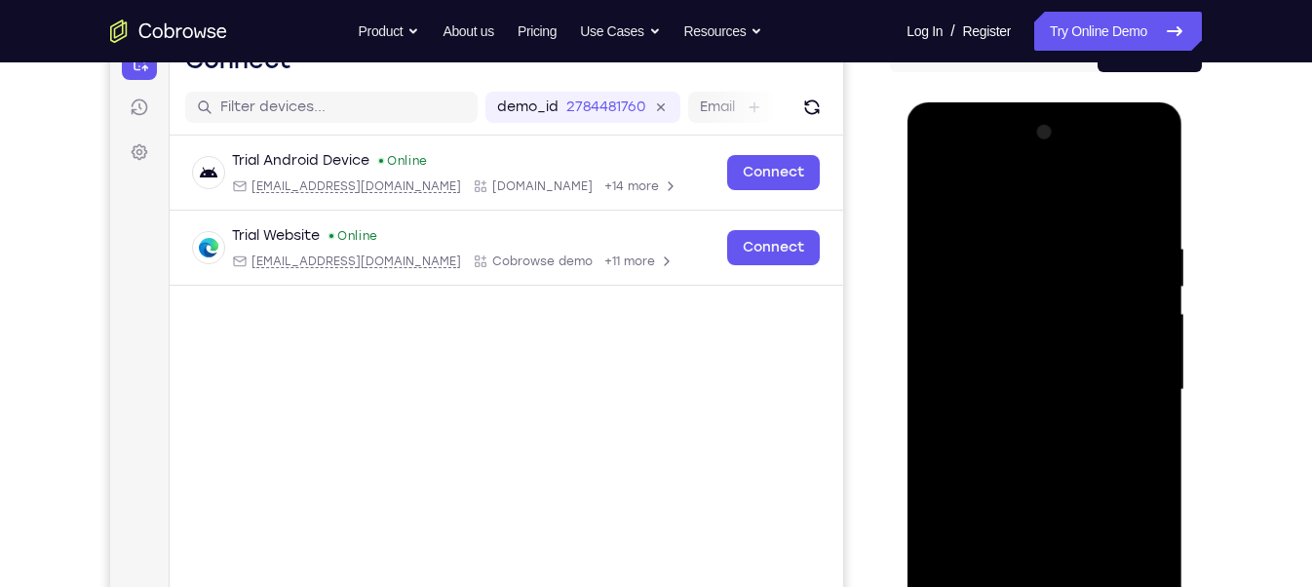
click at [948, 195] on div at bounding box center [1044, 390] width 246 height 546
drag, startPoint x: 1019, startPoint y: 453, endPoint x: 1030, endPoint y: 349, distance: 104.9
click at [1030, 349] on div at bounding box center [1044, 390] width 246 height 546
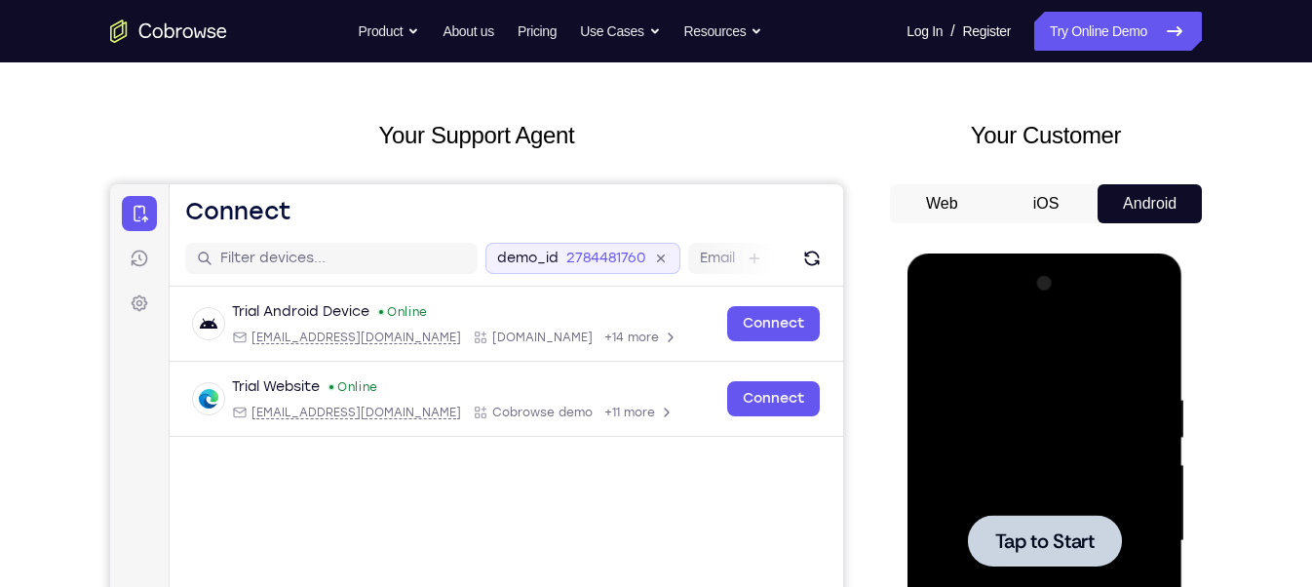
scroll to position [68, 0]
